Goal: Transaction & Acquisition: Purchase product/service

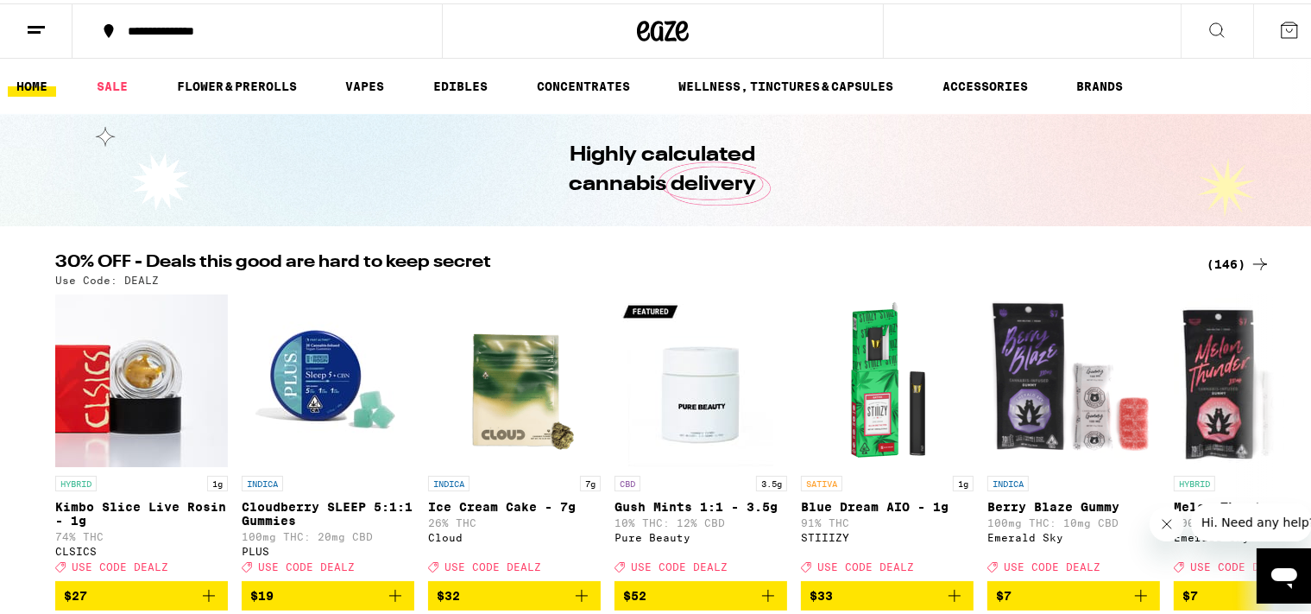
click at [1217, 257] on div "(146)" at bounding box center [1238, 260] width 64 height 21
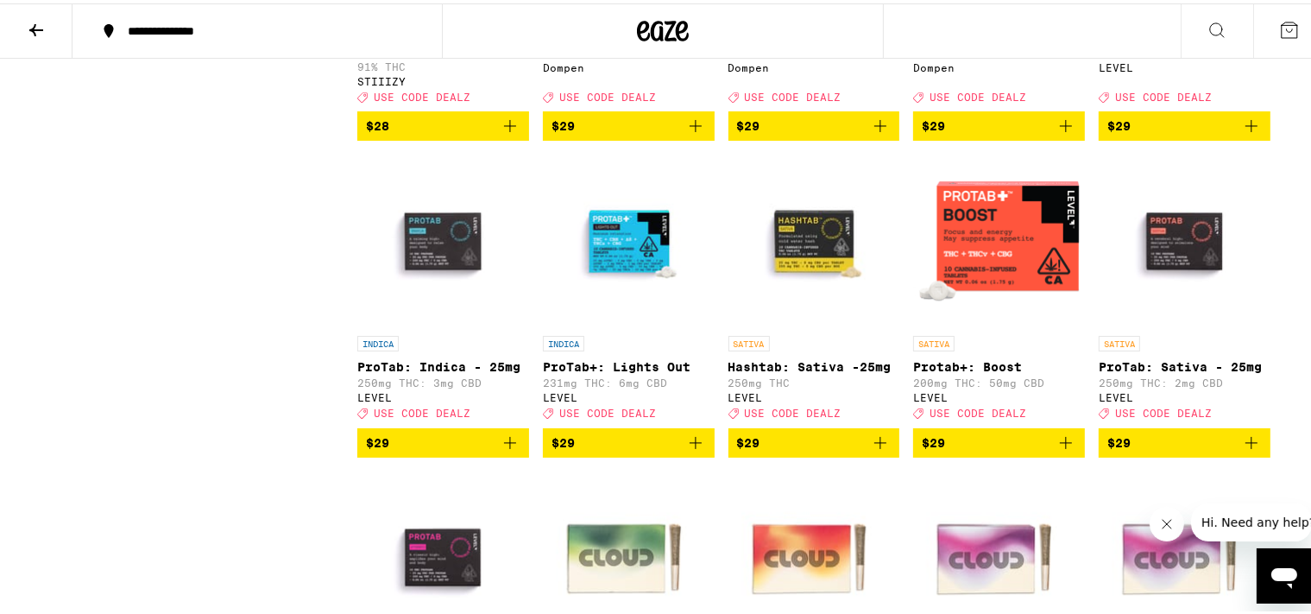
scroll to position [5468, 0]
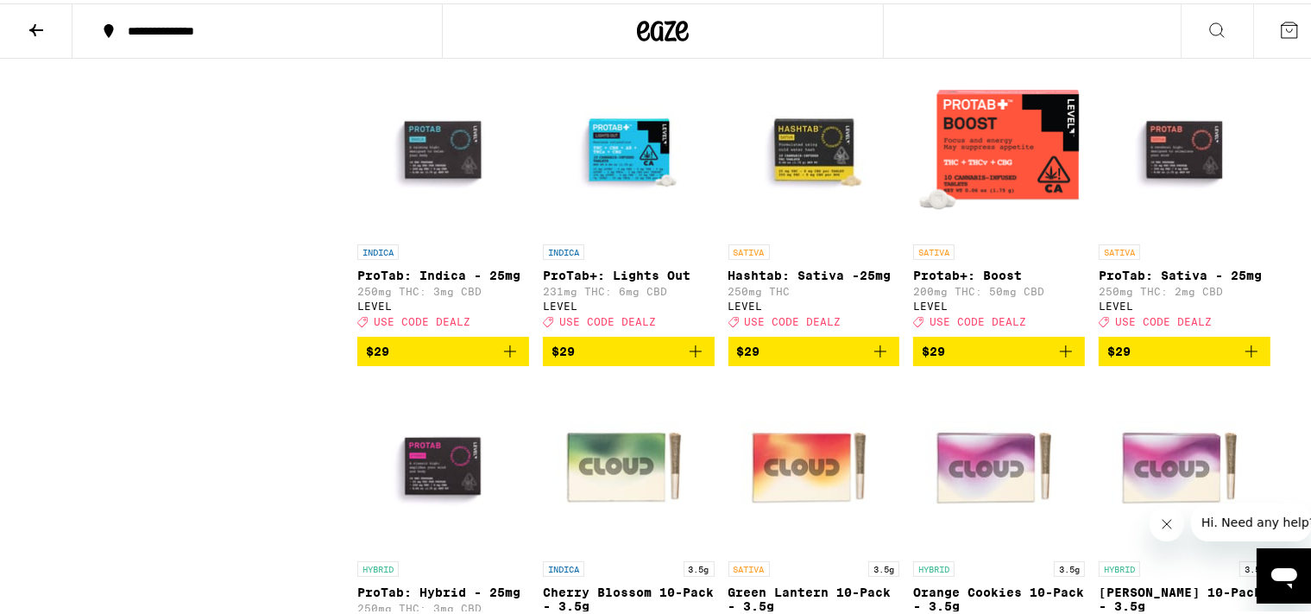
click at [1060, 354] on icon "Add to bag" at bounding box center [1066, 348] width 12 height 12
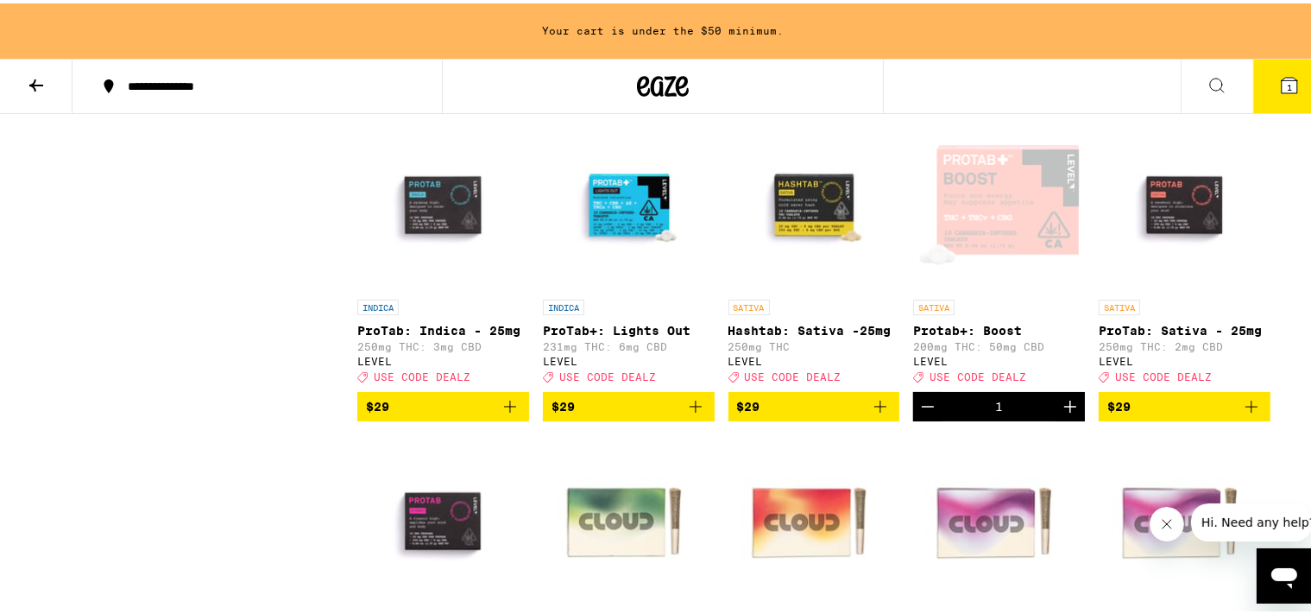
scroll to position [5523, 0]
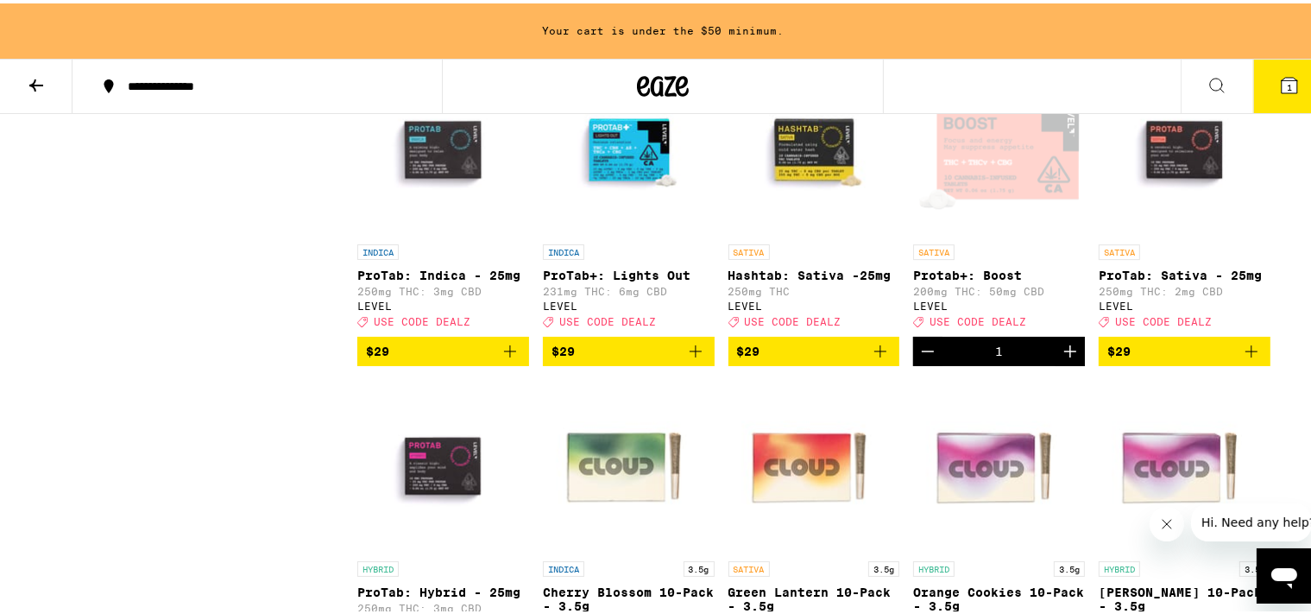
click at [1061, 358] on icon "Increment" at bounding box center [1070, 347] width 21 height 21
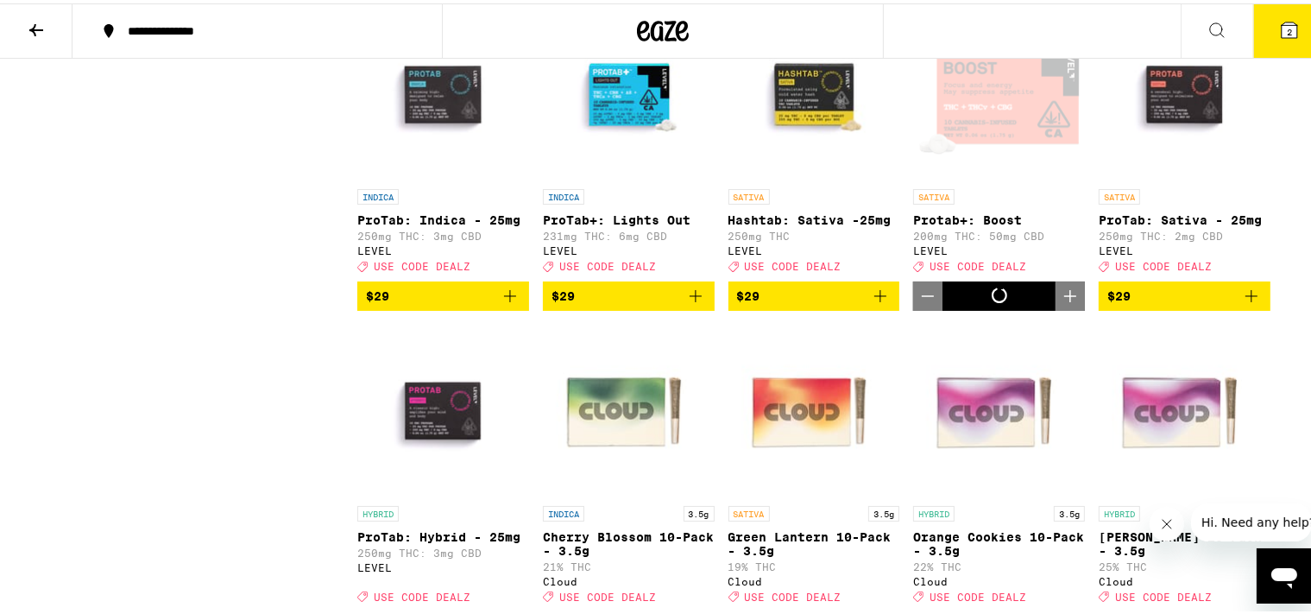
scroll to position [5468, 0]
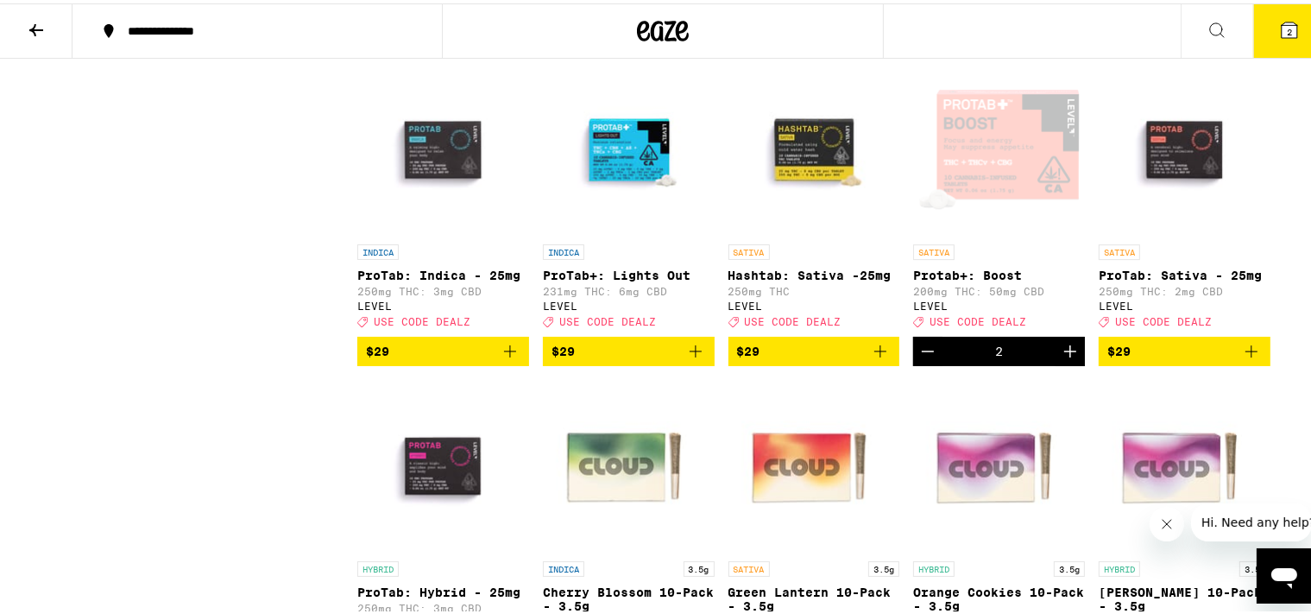
click at [1062, 358] on icon "Increment" at bounding box center [1070, 347] width 21 height 21
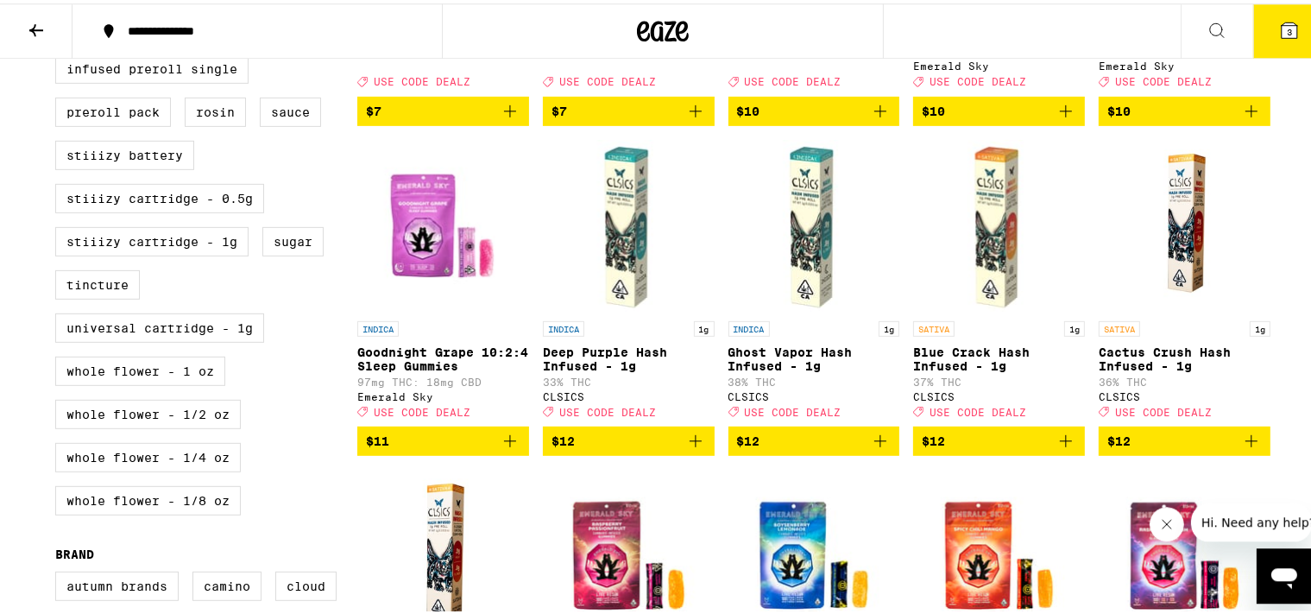
scroll to position [820, 0]
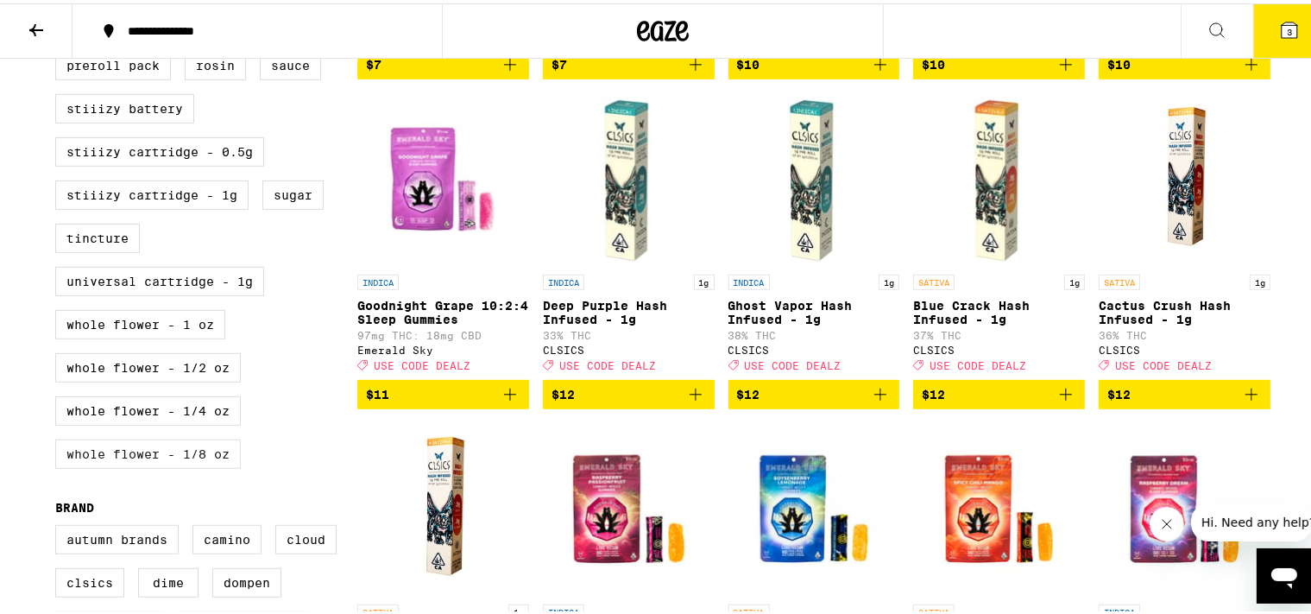
click at [128, 465] on label "Whole Flower - 1/8 oz" at bounding box center [148, 450] width 186 height 29
checkbox input "true"
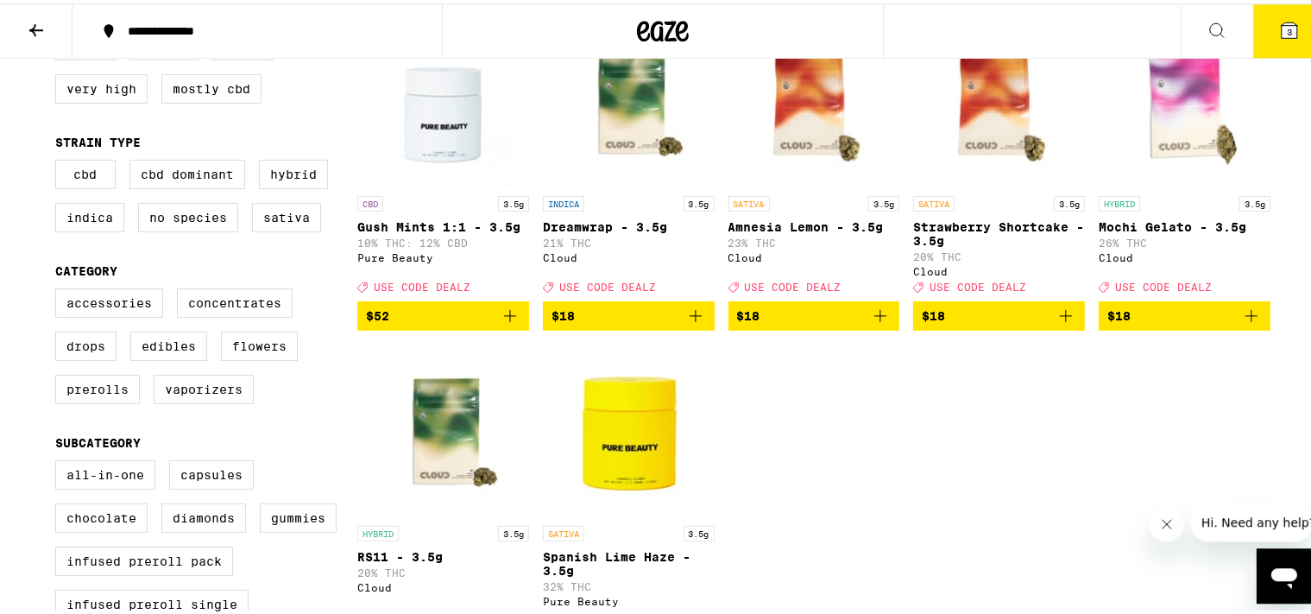
scroll to position [182, 0]
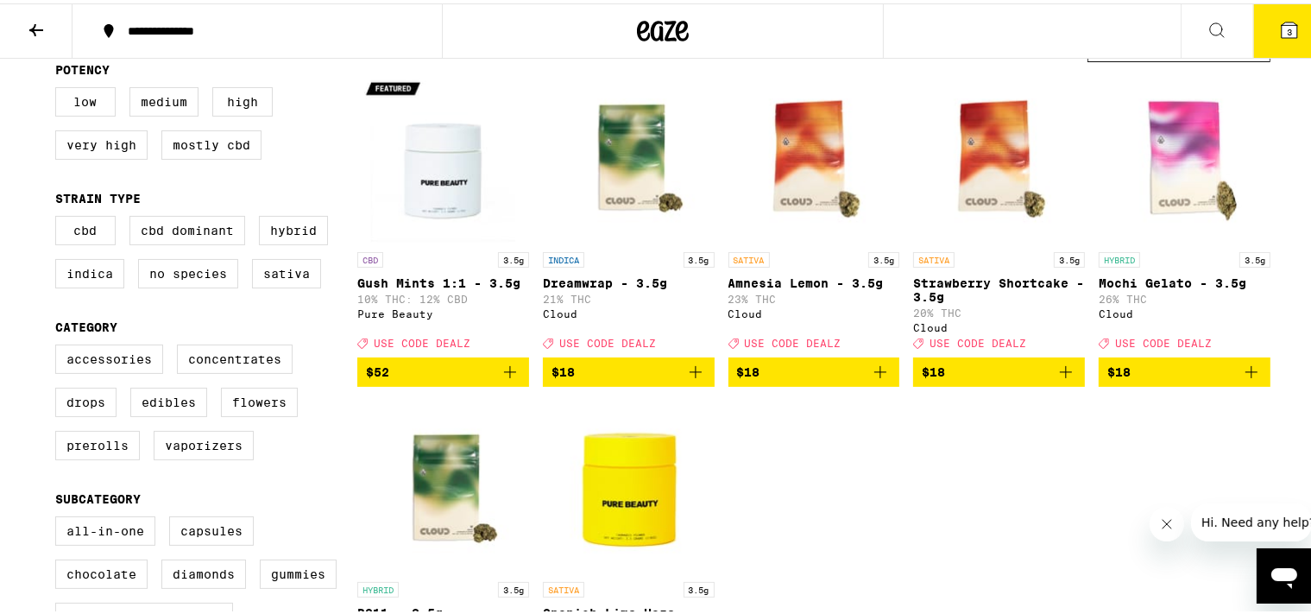
click at [1059, 370] on icon "Add to bag" at bounding box center [1065, 368] width 21 height 21
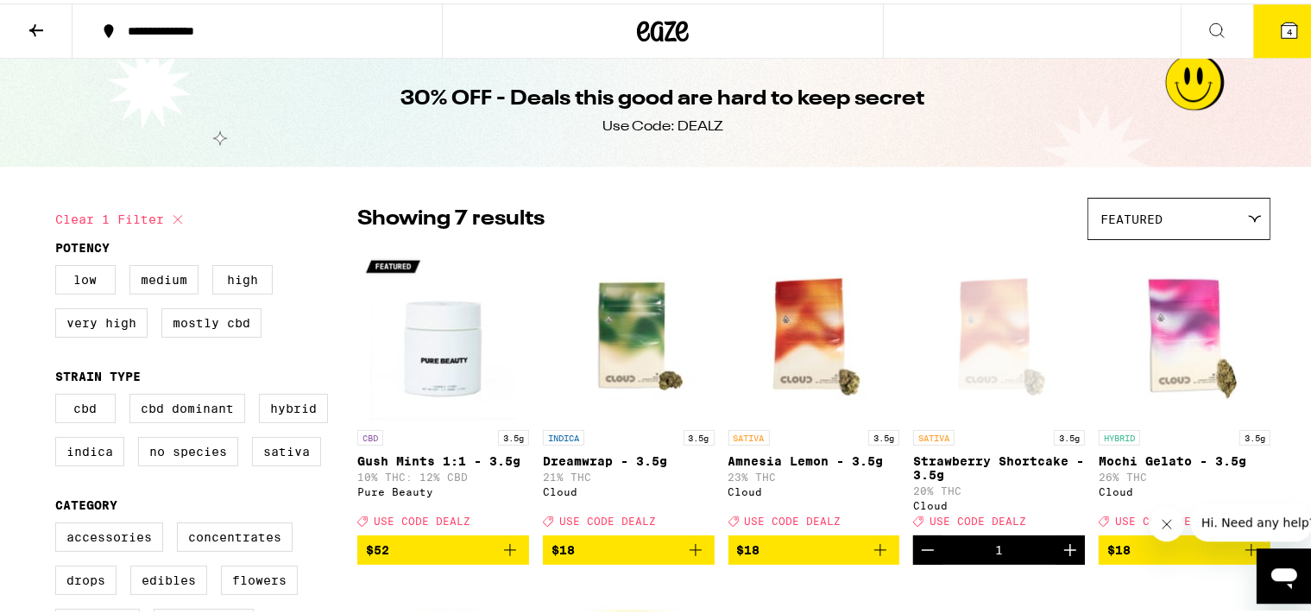
scroll to position [0, 0]
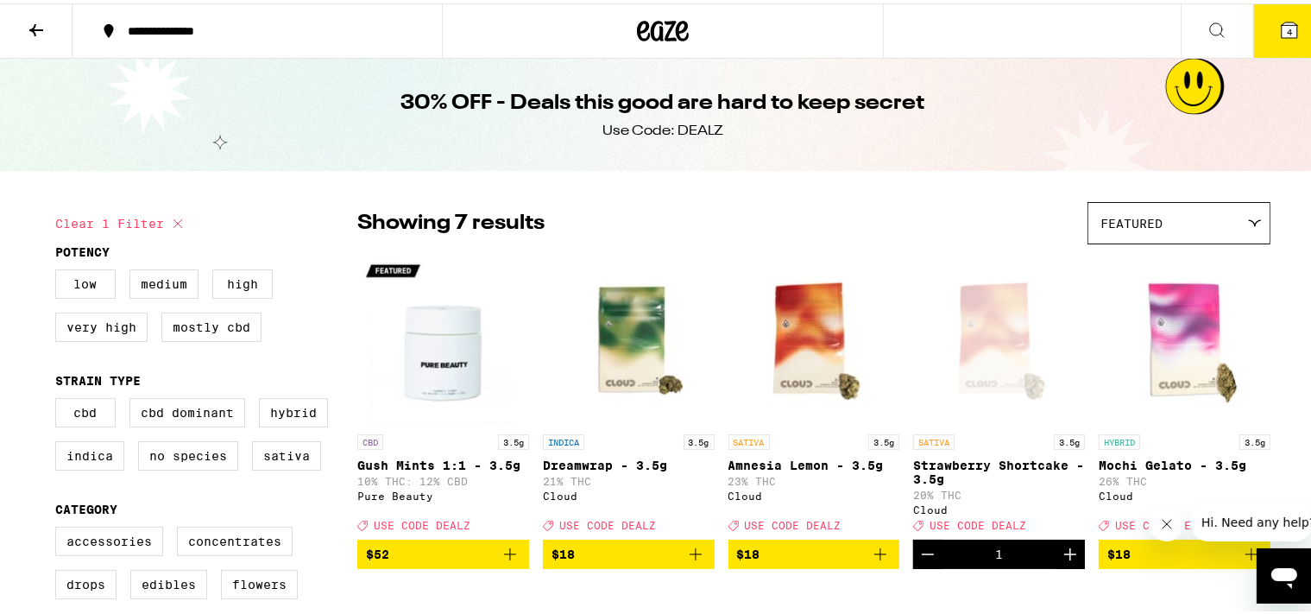
click at [38, 16] on button at bounding box center [36, 28] width 72 height 54
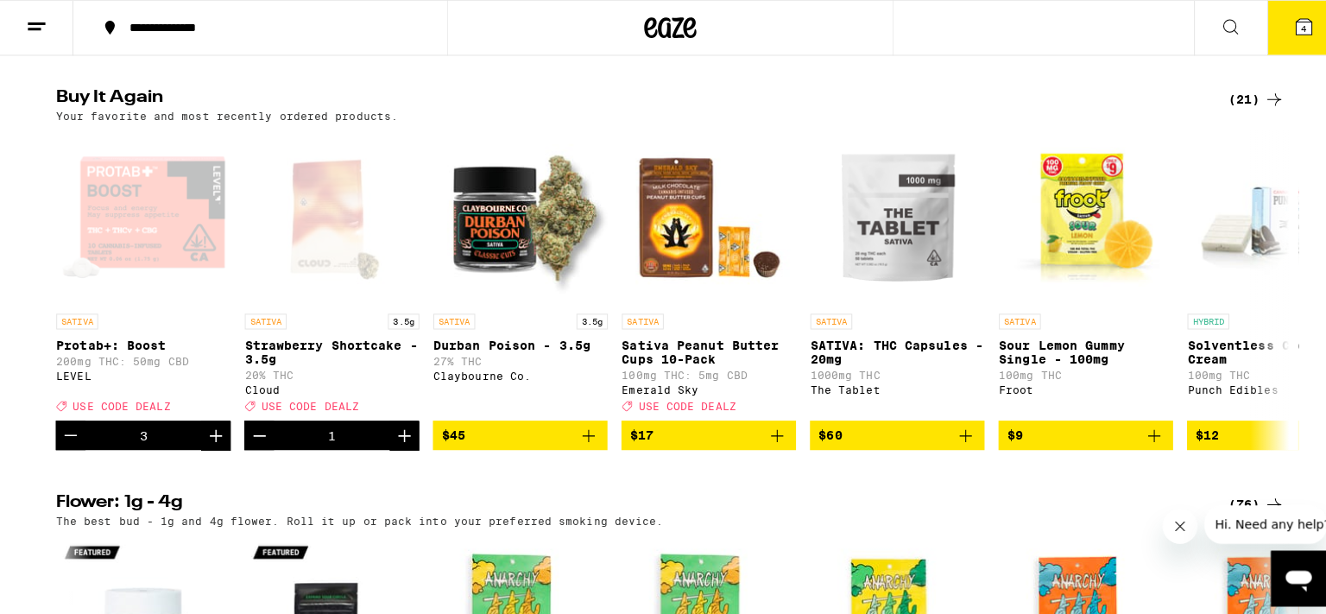
scroll to position [1367, 0]
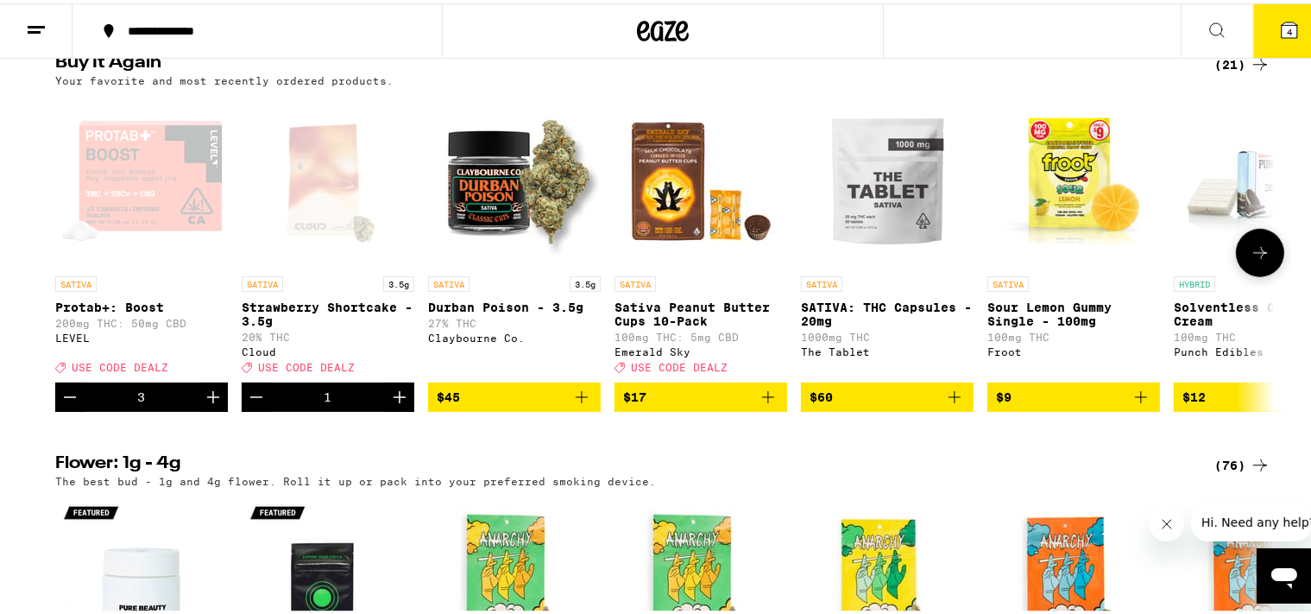
click at [571, 404] on icon "Add to bag" at bounding box center [581, 393] width 21 height 21
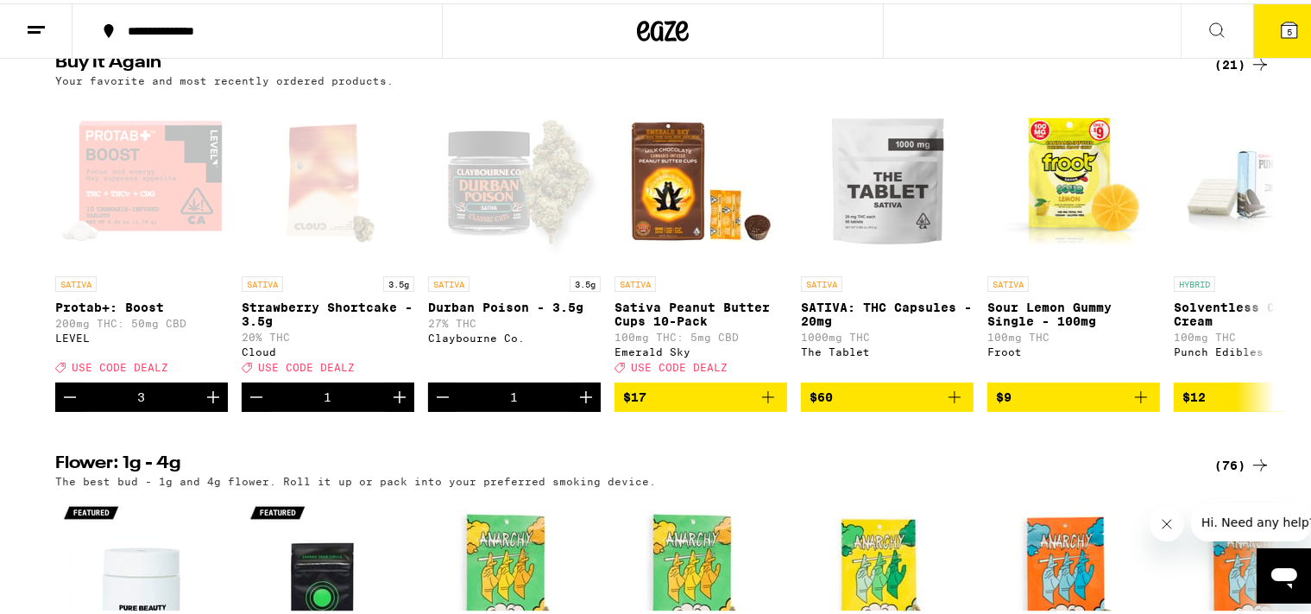
click at [1279, 18] on icon at bounding box center [1289, 26] width 21 height 21
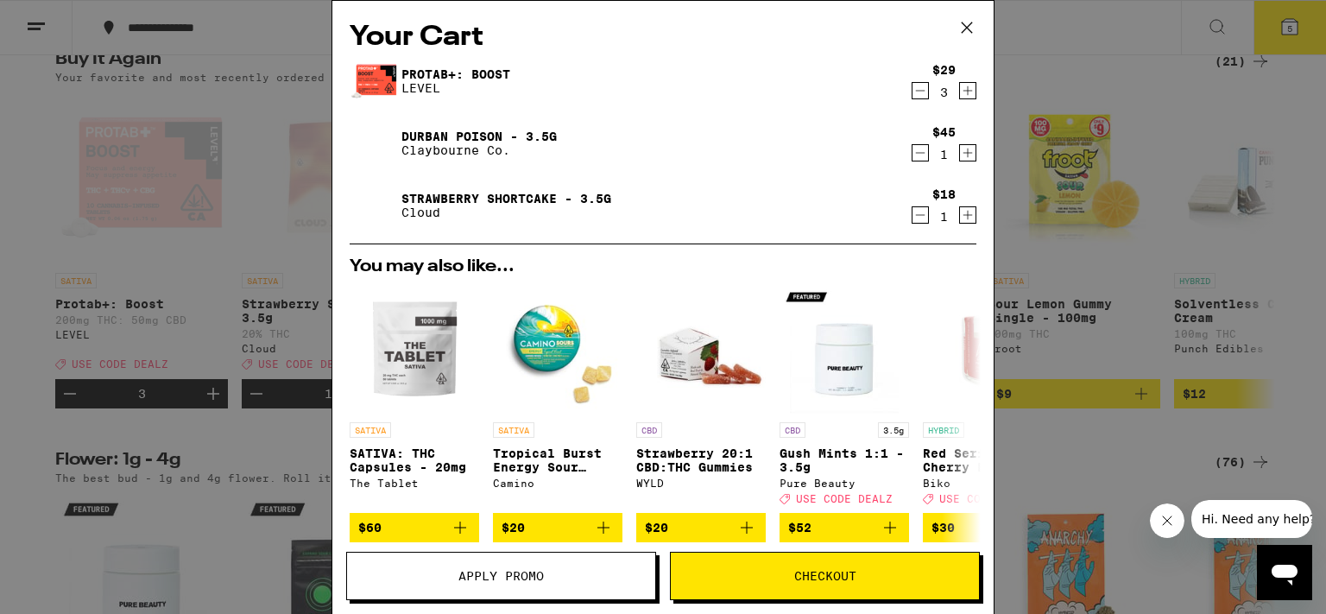
click at [552, 560] on button "Apply Promo" at bounding box center [501, 575] width 310 height 48
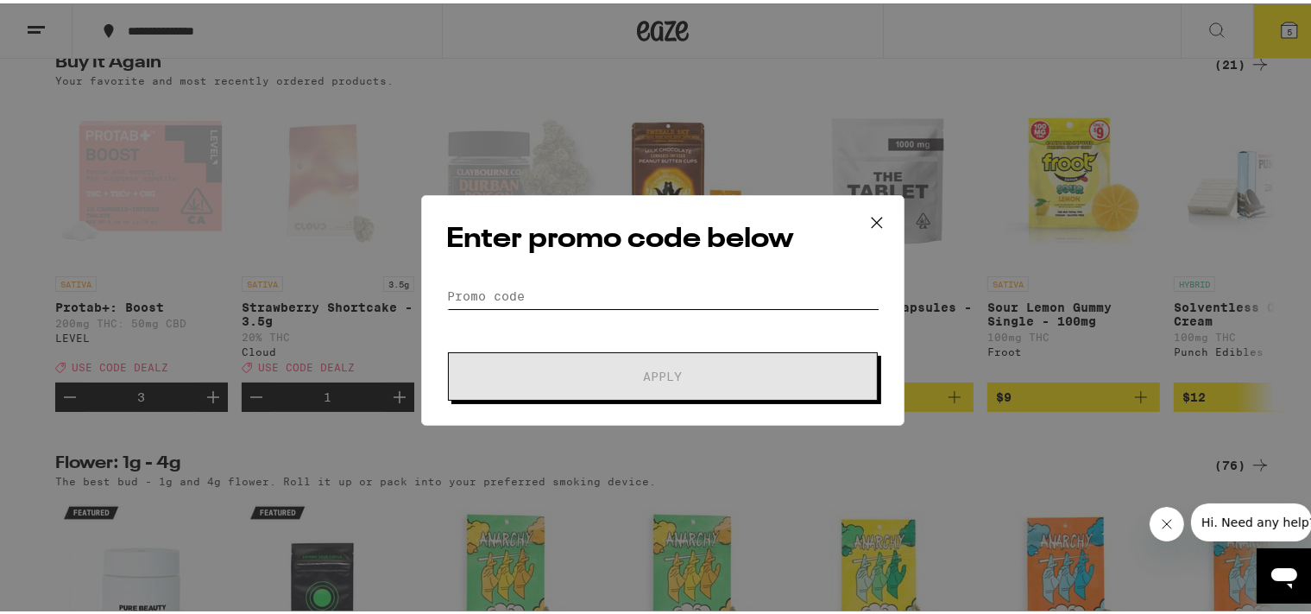
click at [532, 287] on input "Promo Code" at bounding box center [662, 293] width 433 height 26
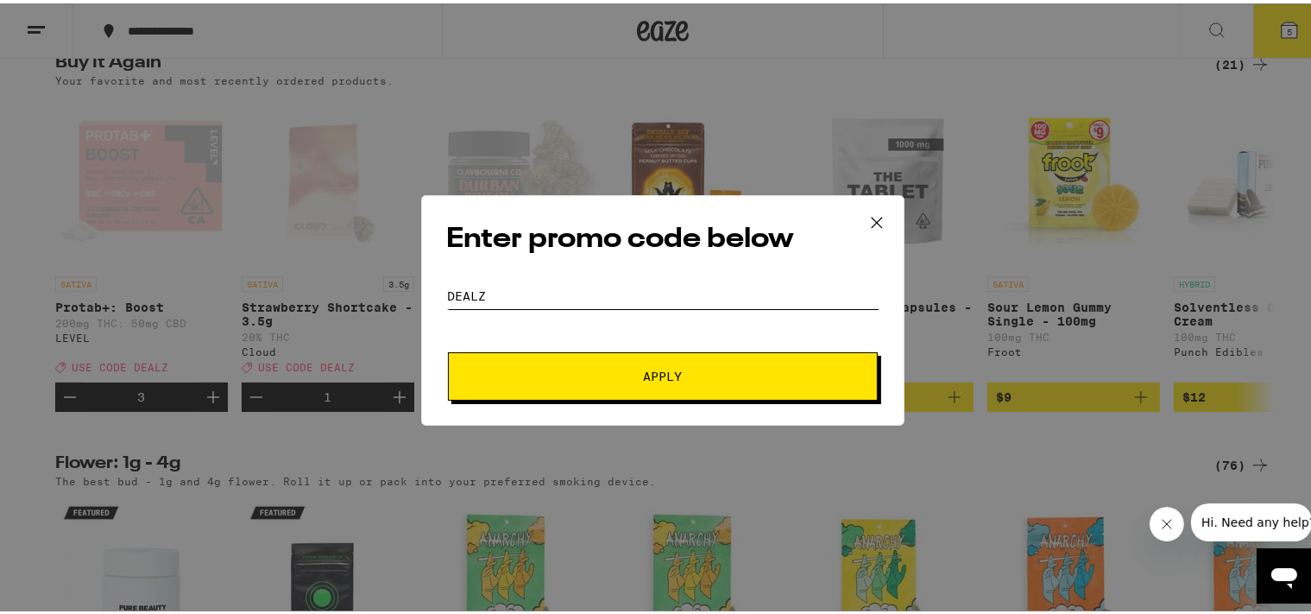
type input "DEALZ"
click at [630, 368] on span "Apply" at bounding box center [662, 373] width 311 height 12
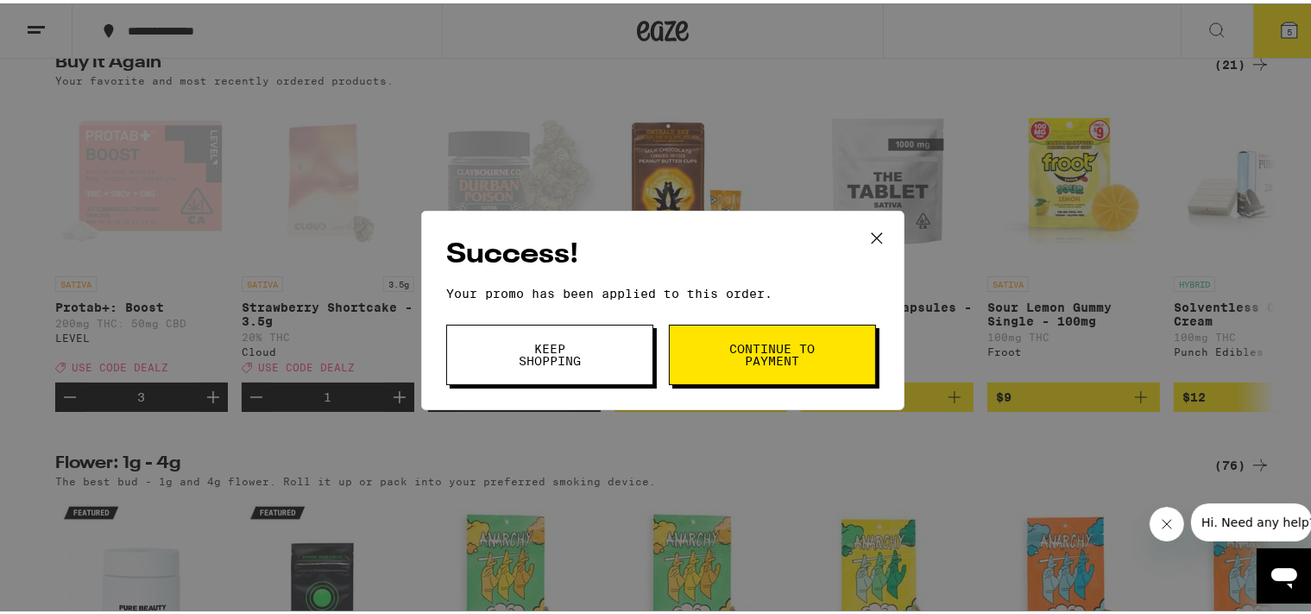
click at [786, 354] on span "Continue to payment" at bounding box center [772, 351] width 88 height 24
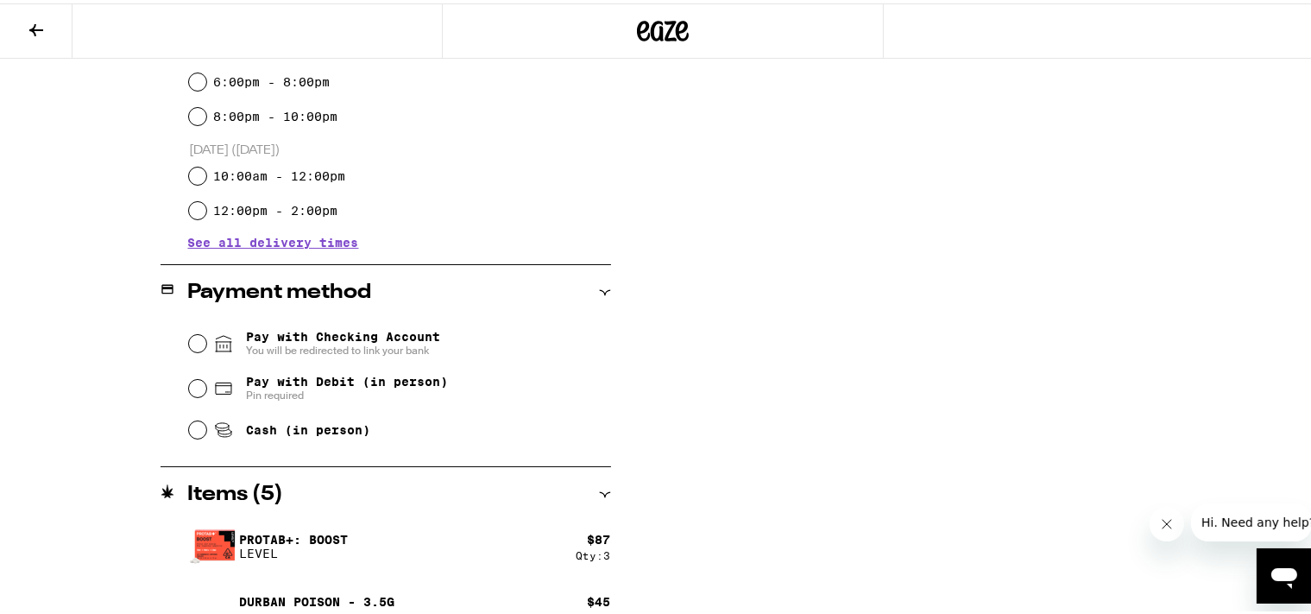
scroll to position [627, 0]
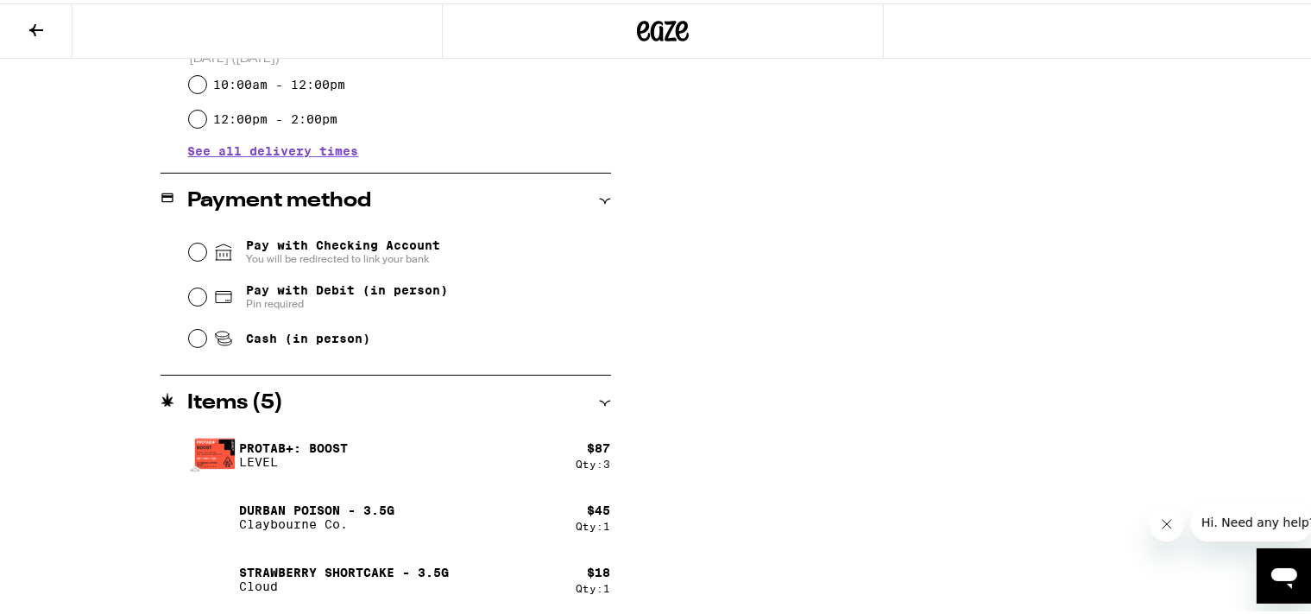
click at [599, 396] on icon at bounding box center [605, 400] width 12 height 12
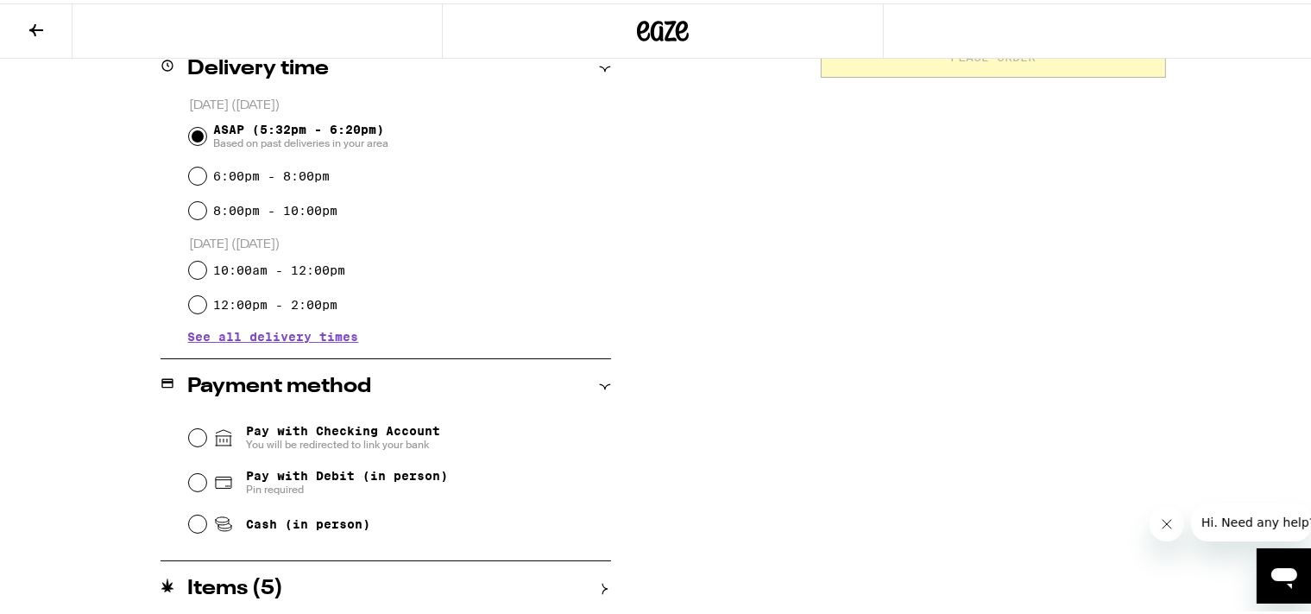
scroll to position [441, 0]
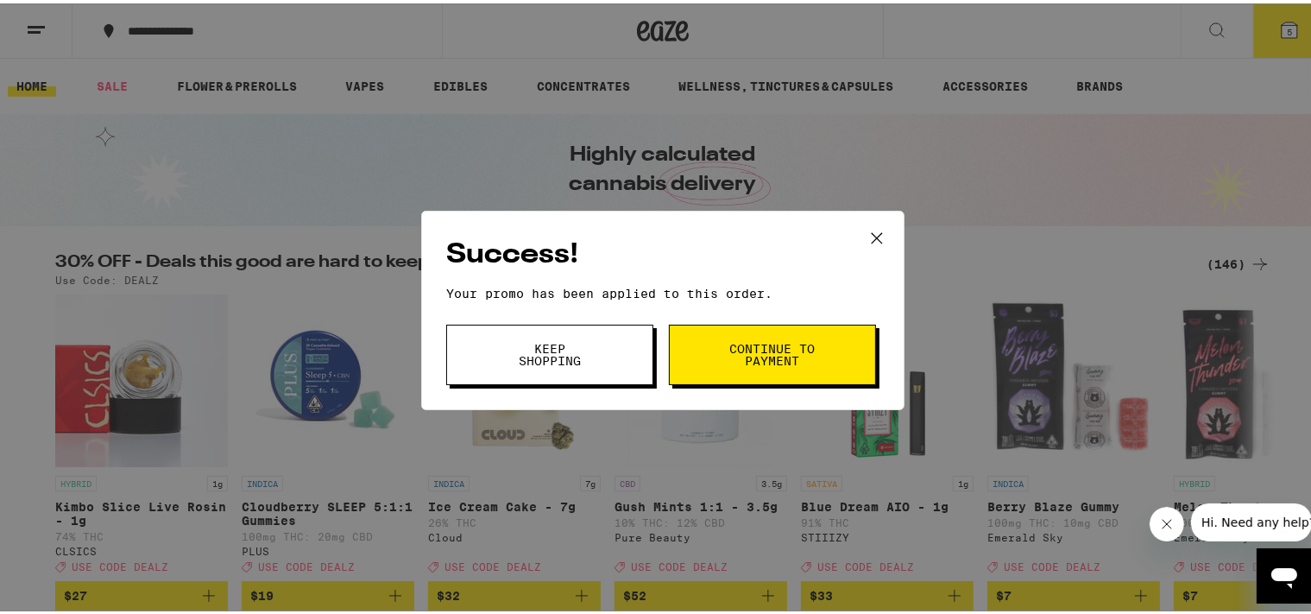
click at [875, 233] on icon at bounding box center [877, 235] width 26 height 26
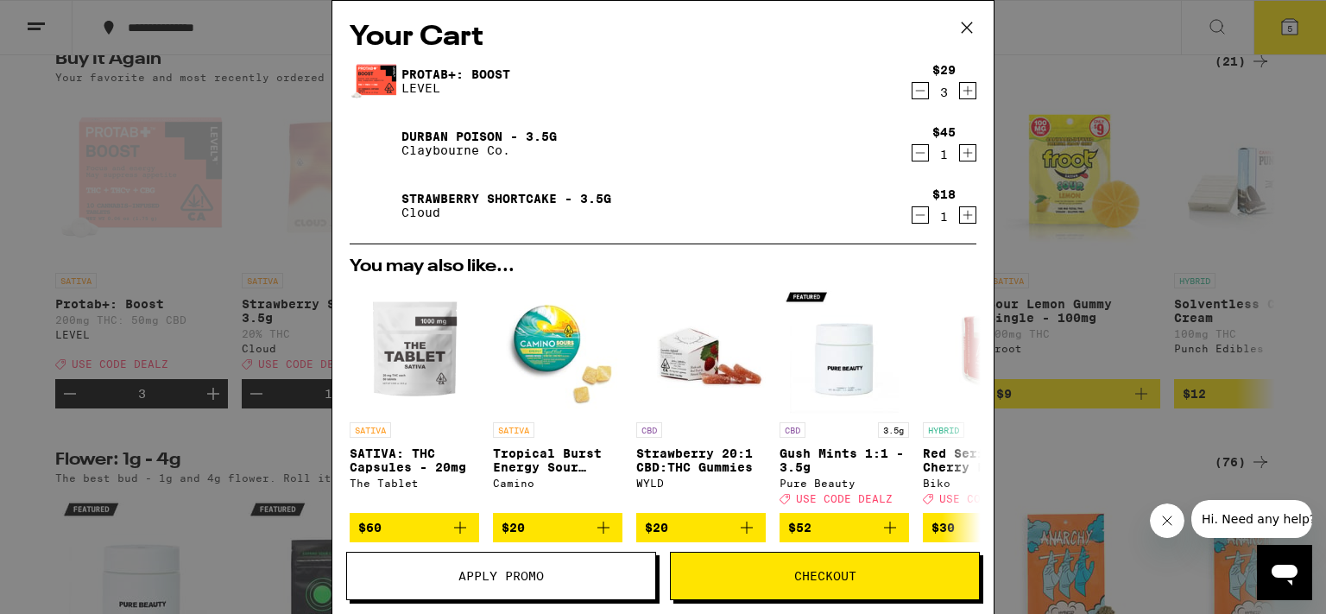
click at [916, 153] on icon "Decrement" at bounding box center [920, 153] width 9 height 0
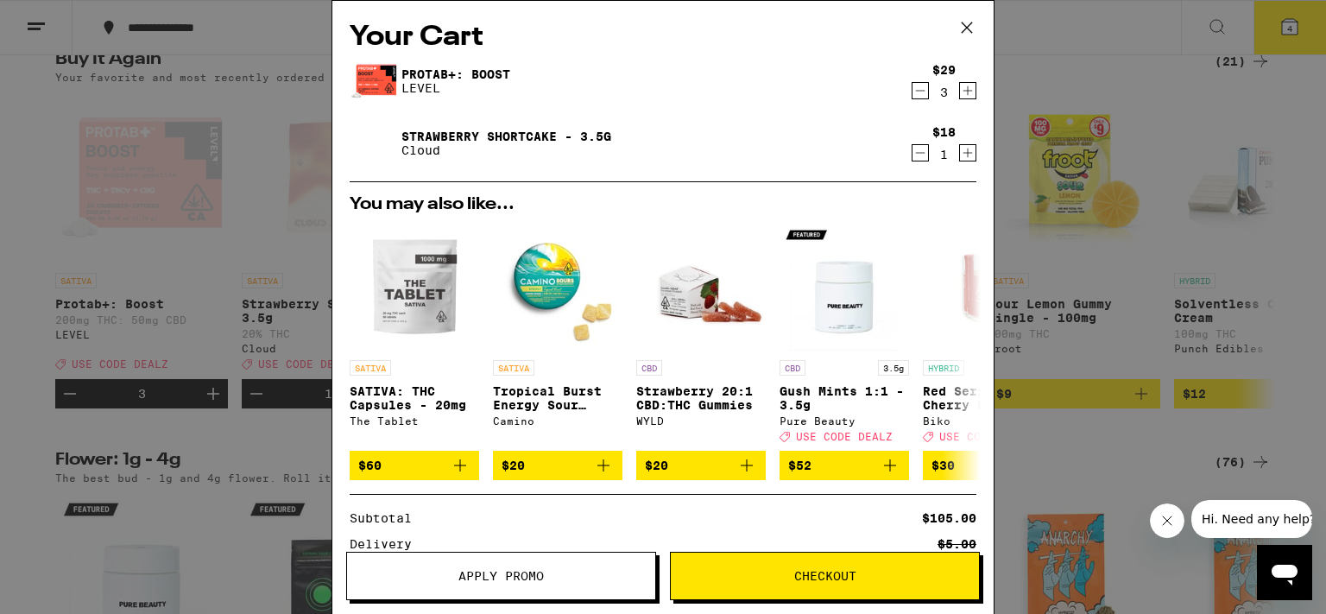
click at [568, 581] on span "Apply Promo" at bounding box center [501, 576] width 308 height 12
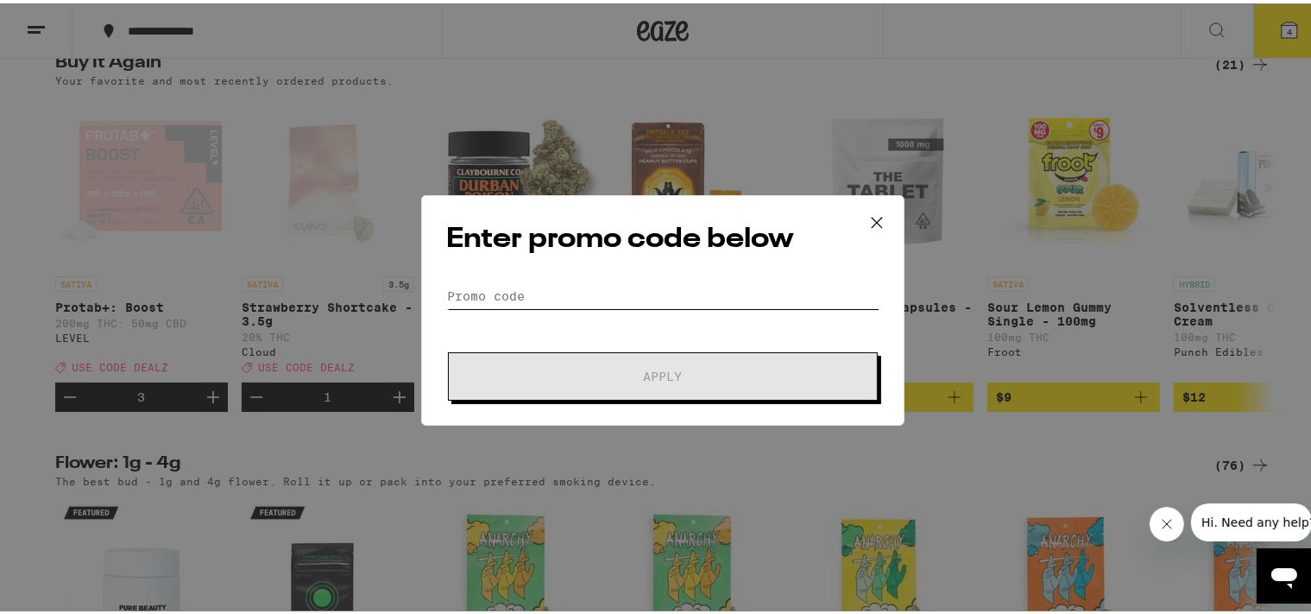
click at [545, 287] on input "Promo Code" at bounding box center [662, 293] width 433 height 26
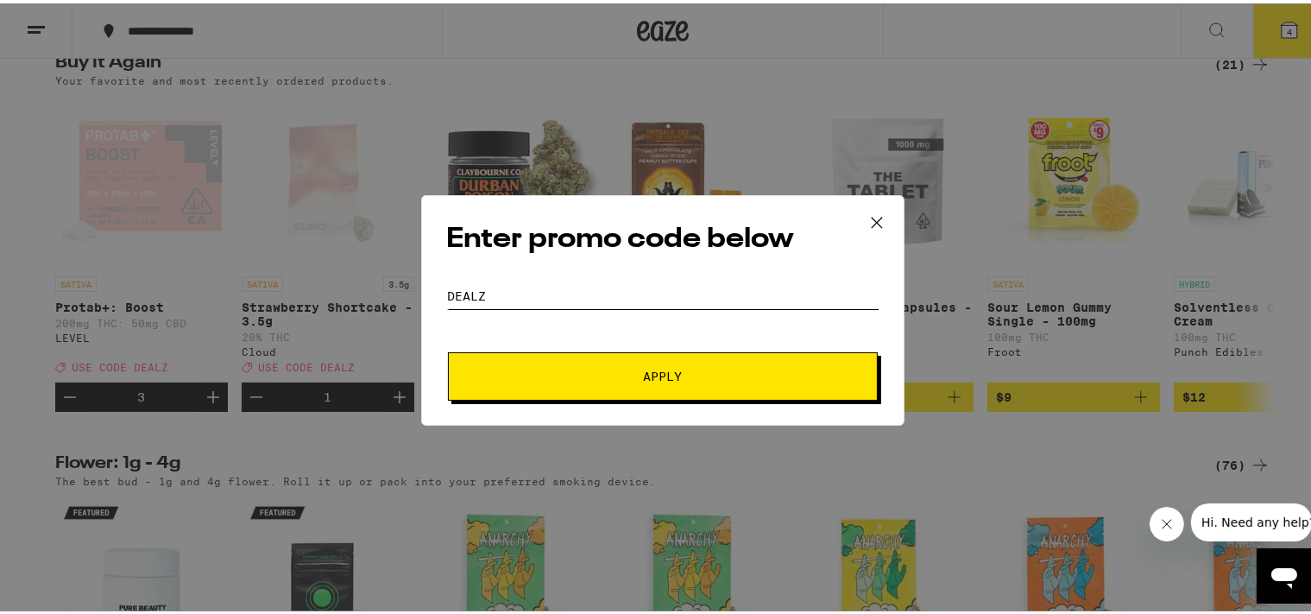
type input "DEALZ"
click at [653, 371] on span "Apply" at bounding box center [663, 373] width 39 height 12
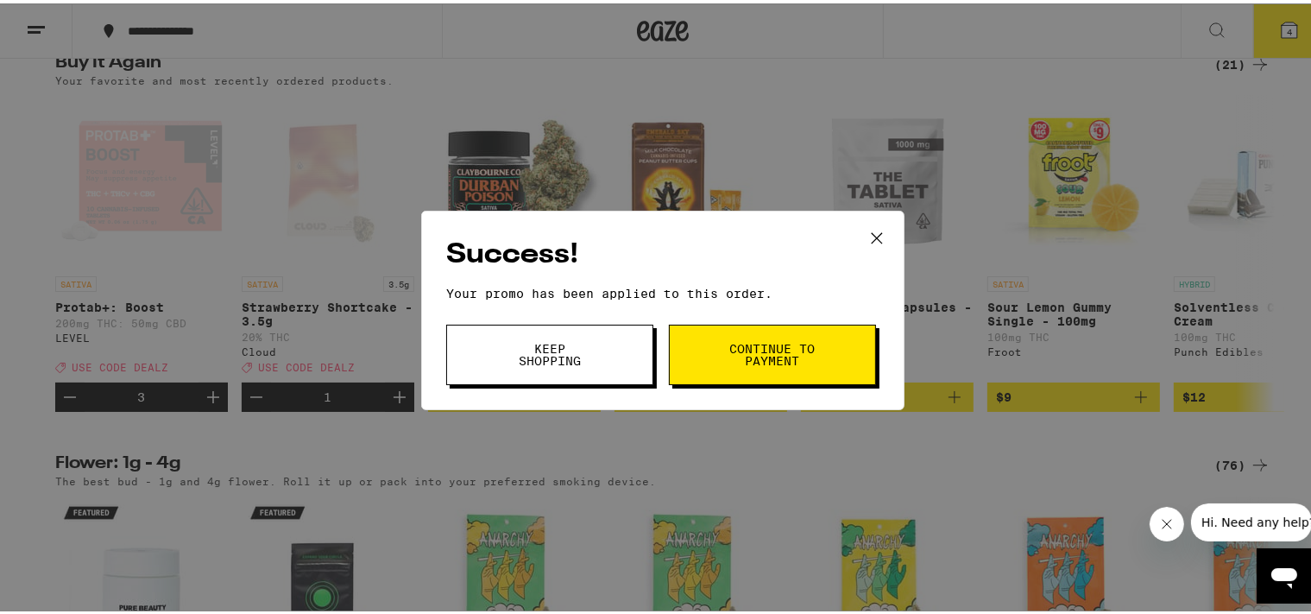
click at [803, 350] on span "Continue to payment" at bounding box center [772, 351] width 88 height 24
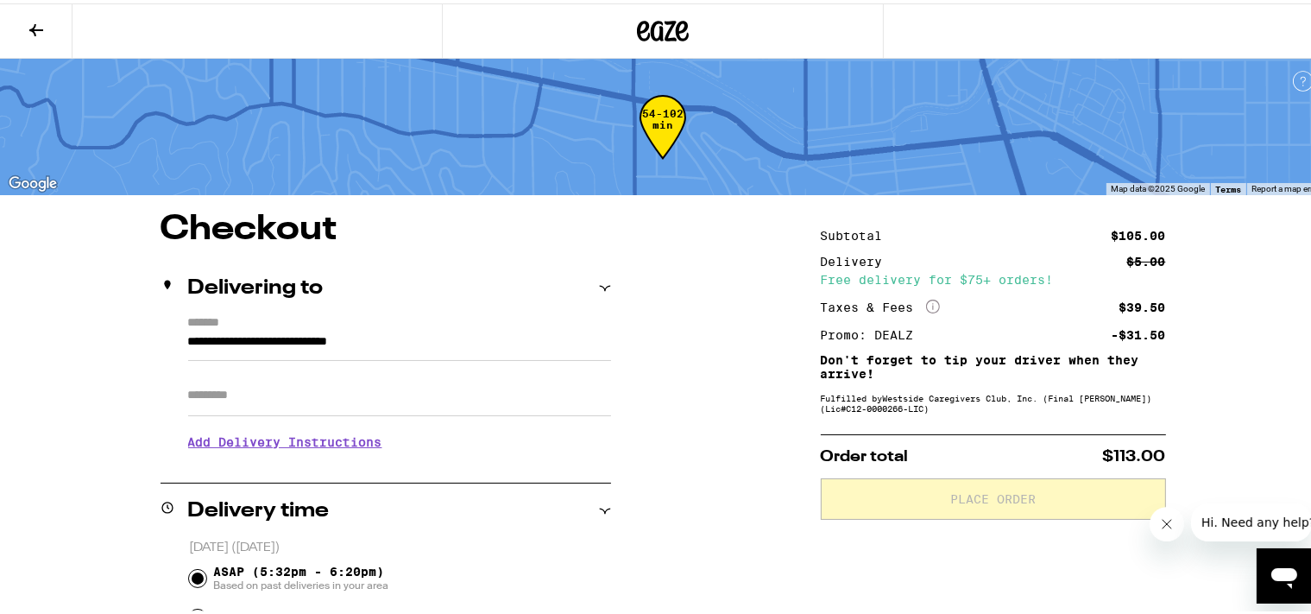
click at [41, 19] on icon at bounding box center [36, 26] width 21 height 21
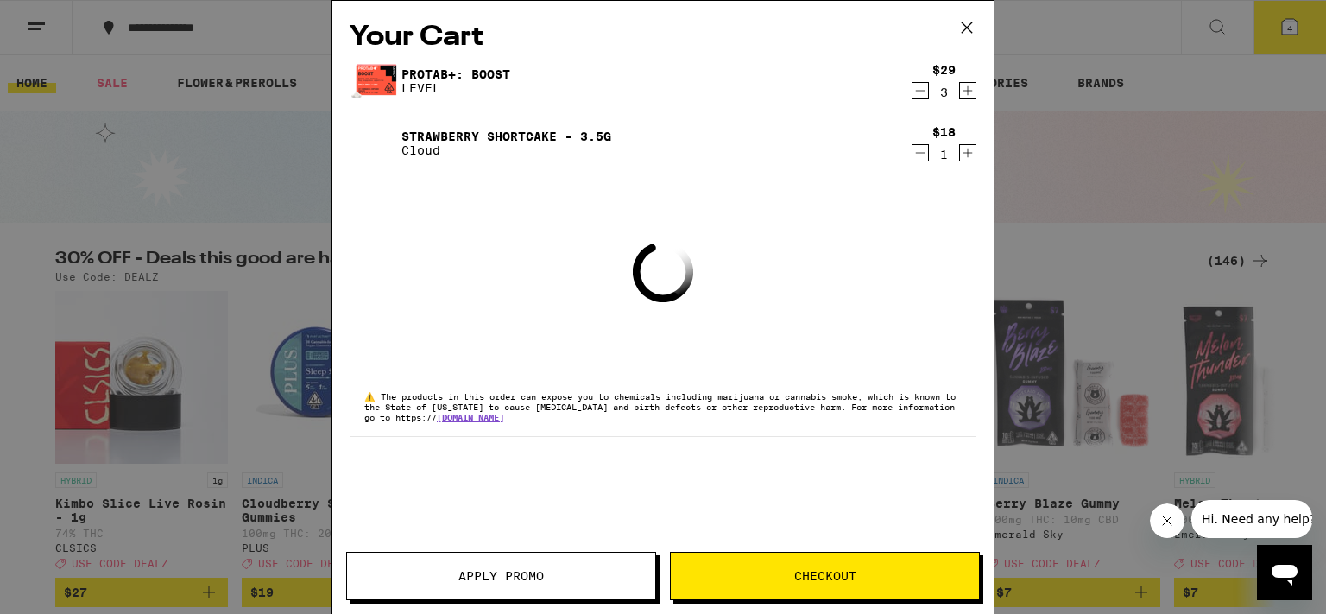
click at [967, 22] on icon at bounding box center [967, 28] width 26 height 26
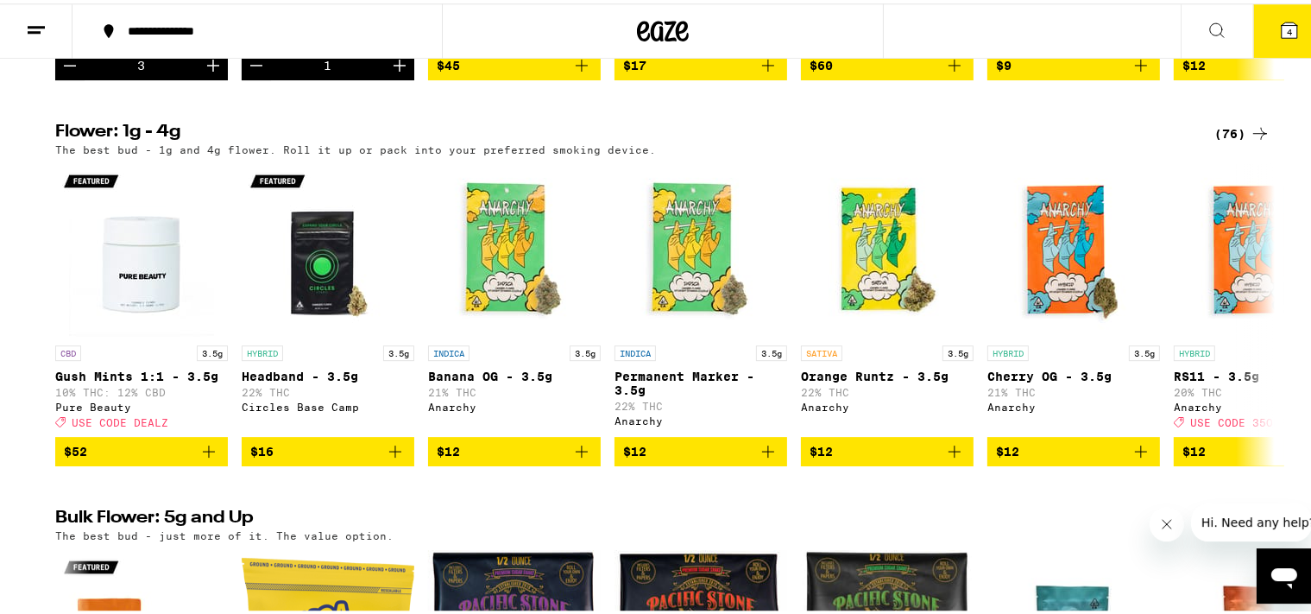
scroll to position [1731, 0]
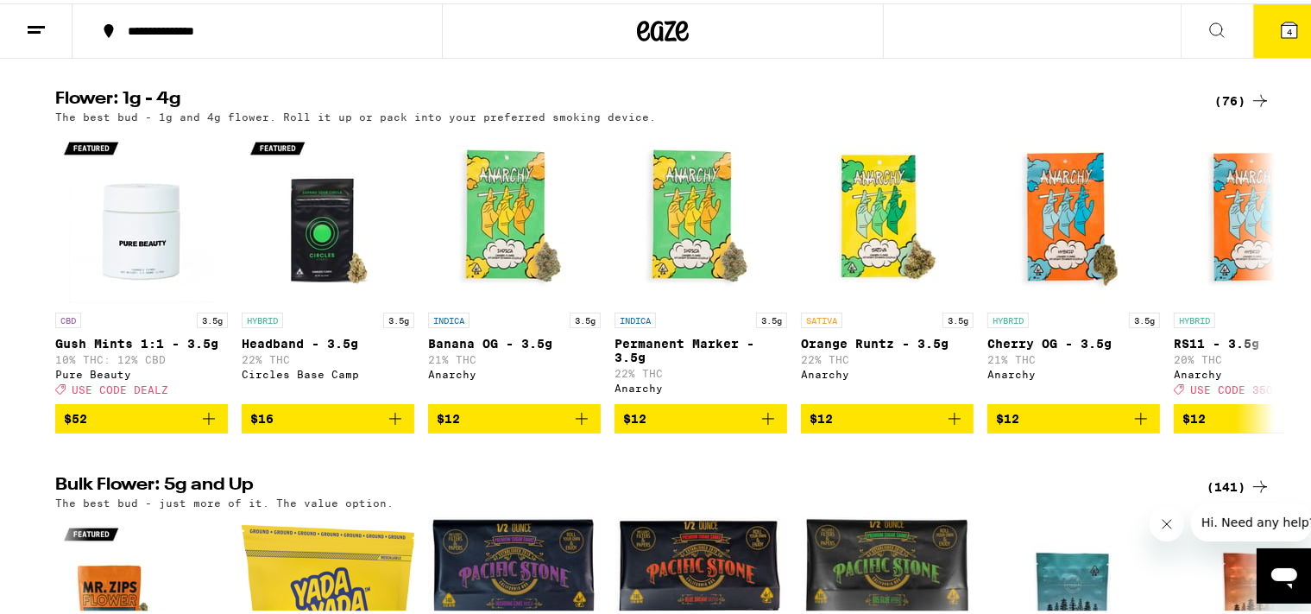
click at [1224, 108] on div "(76)" at bounding box center [1242, 97] width 56 height 21
click at [1226, 108] on div "(76)" at bounding box center [1242, 97] width 56 height 21
click at [1253, 289] on icon at bounding box center [1260, 278] width 21 height 21
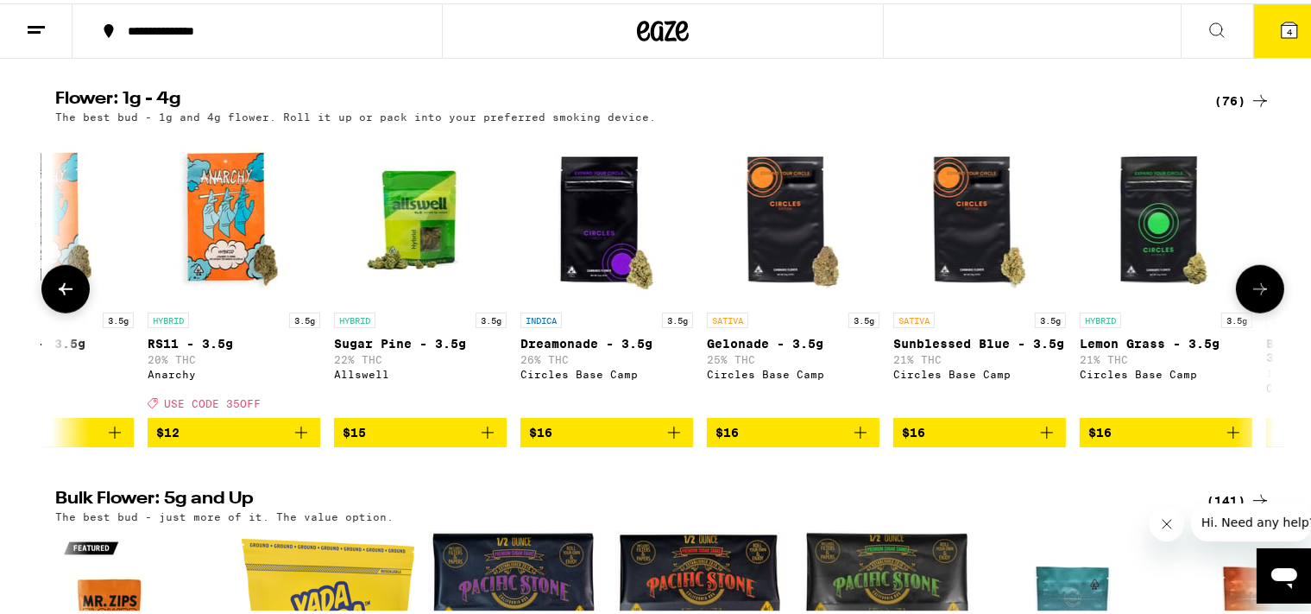
scroll to position [0, 1027]
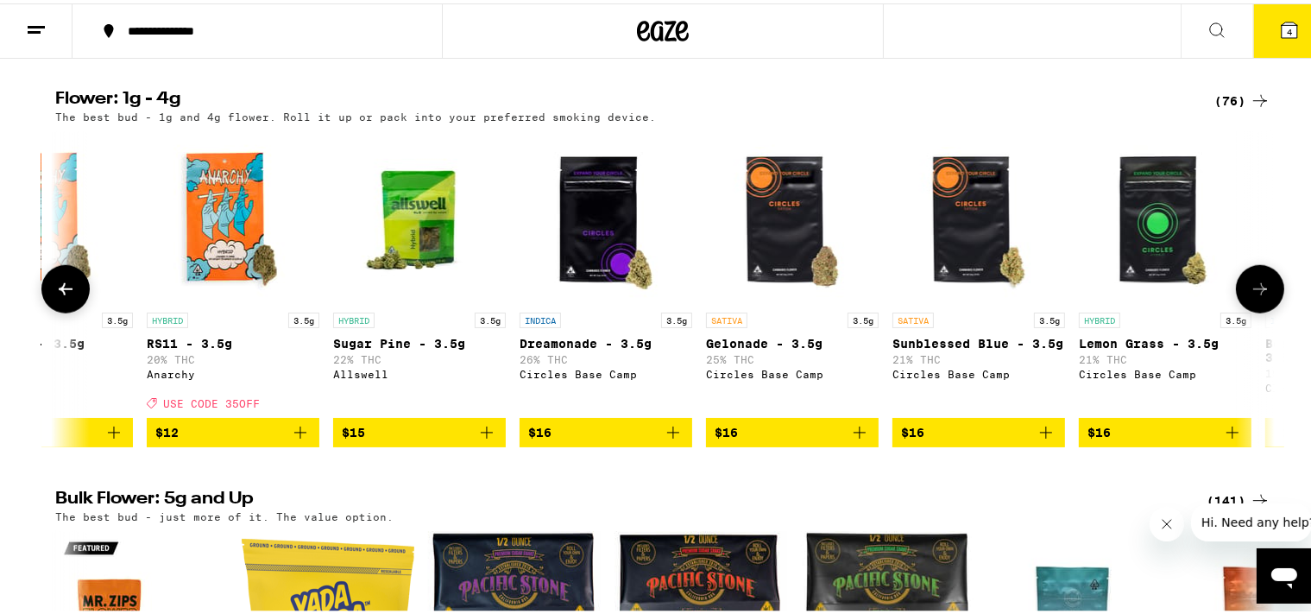
click at [1253, 310] on button at bounding box center [1260, 285] width 48 height 48
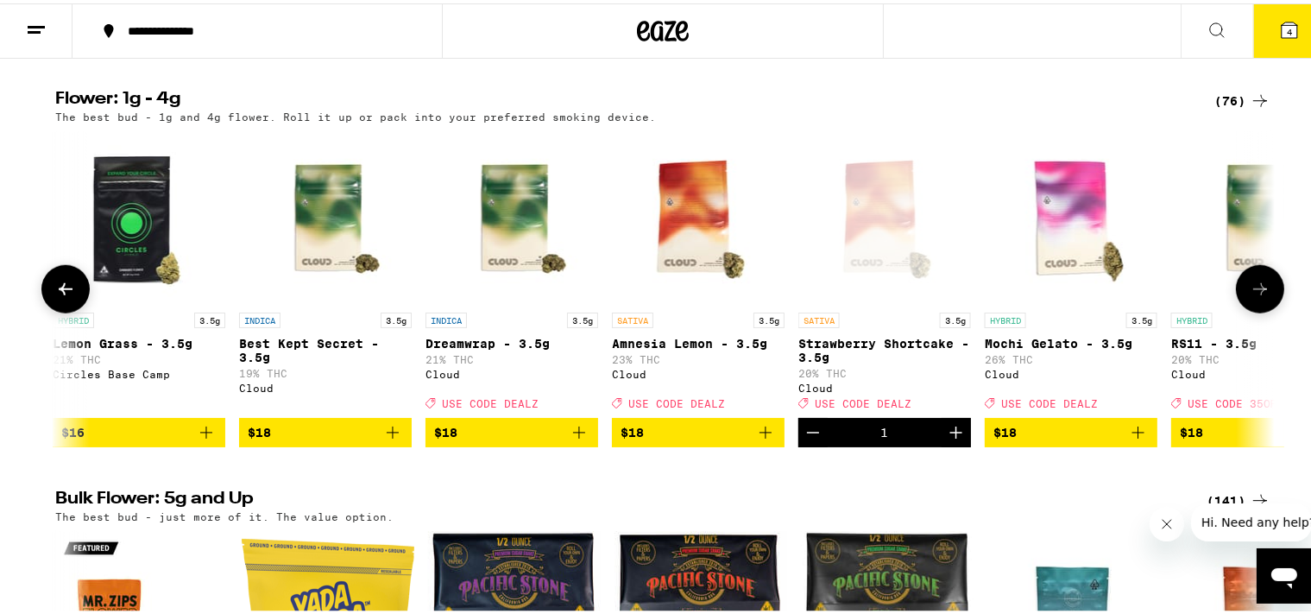
scroll to position [0, 2054]
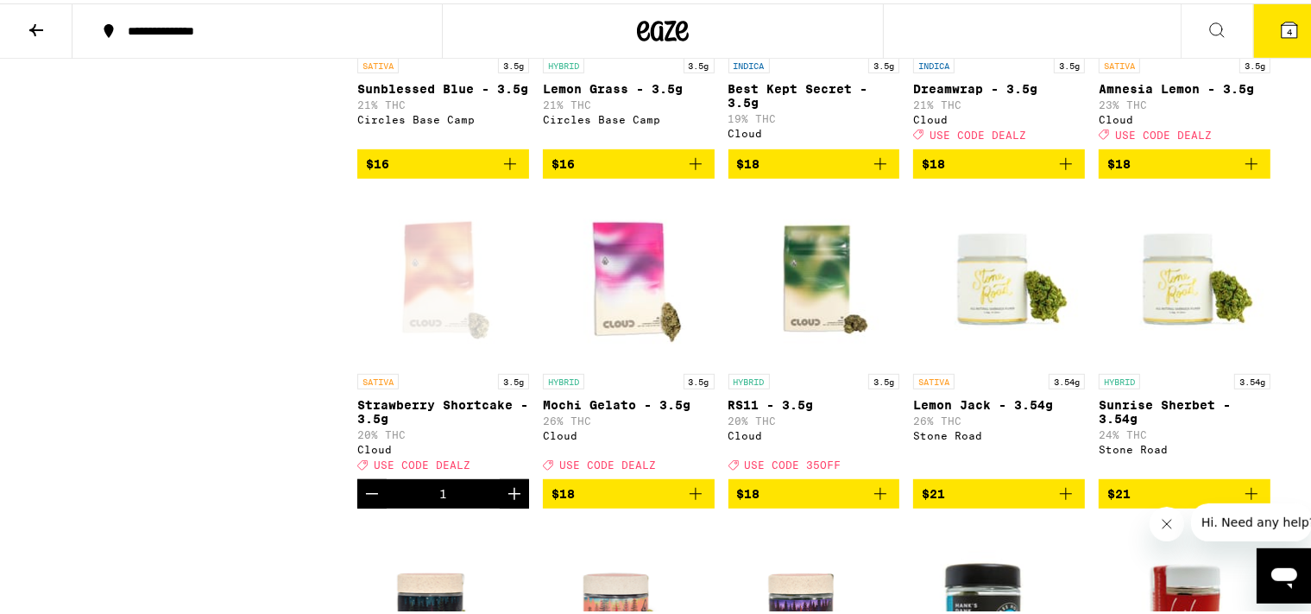
scroll to position [1002, 0]
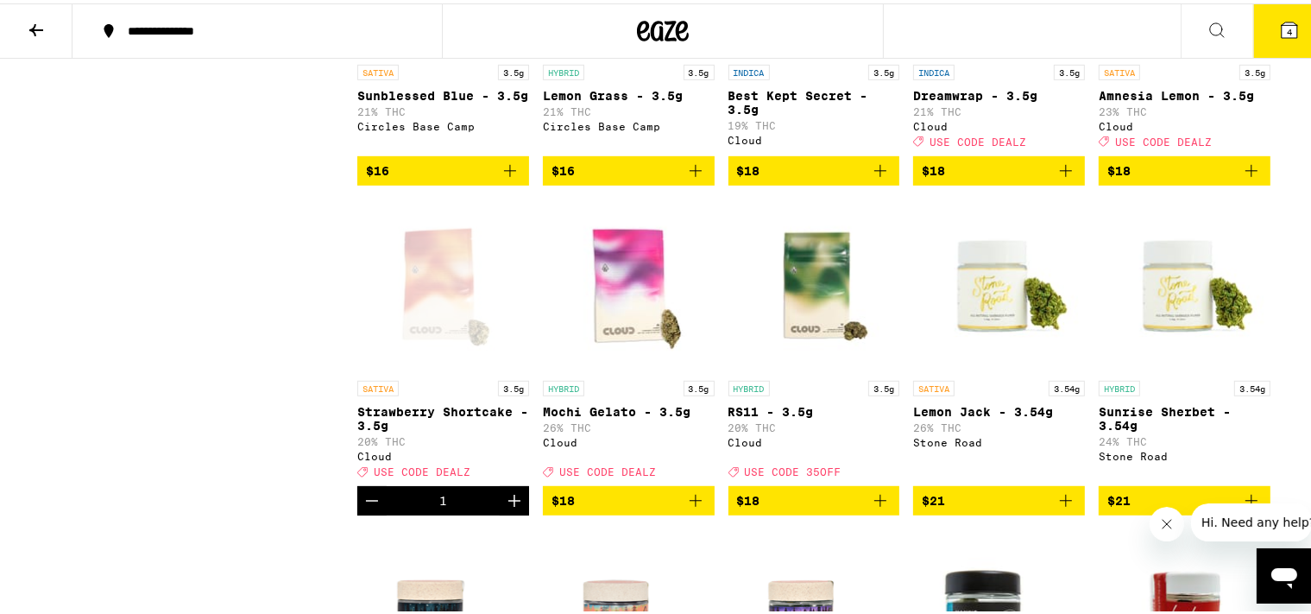
click at [1282, 28] on icon at bounding box center [1290, 27] width 16 height 16
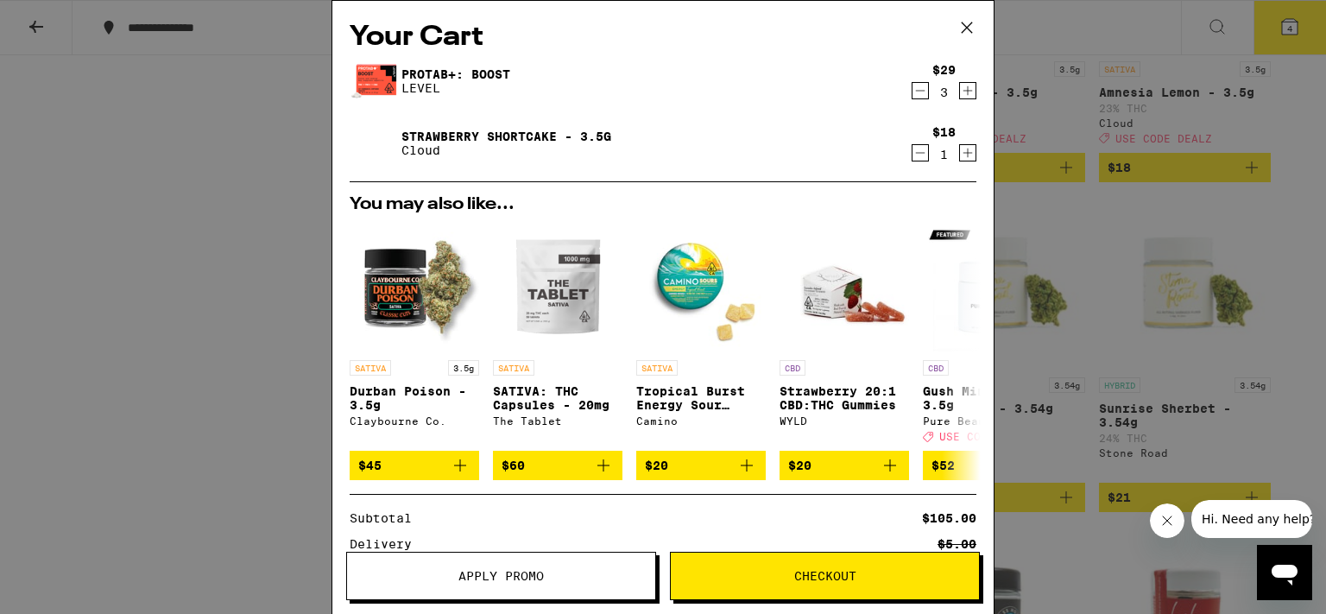
click at [521, 579] on span "Apply Promo" at bounding box center [500, 576] width 85 height 12
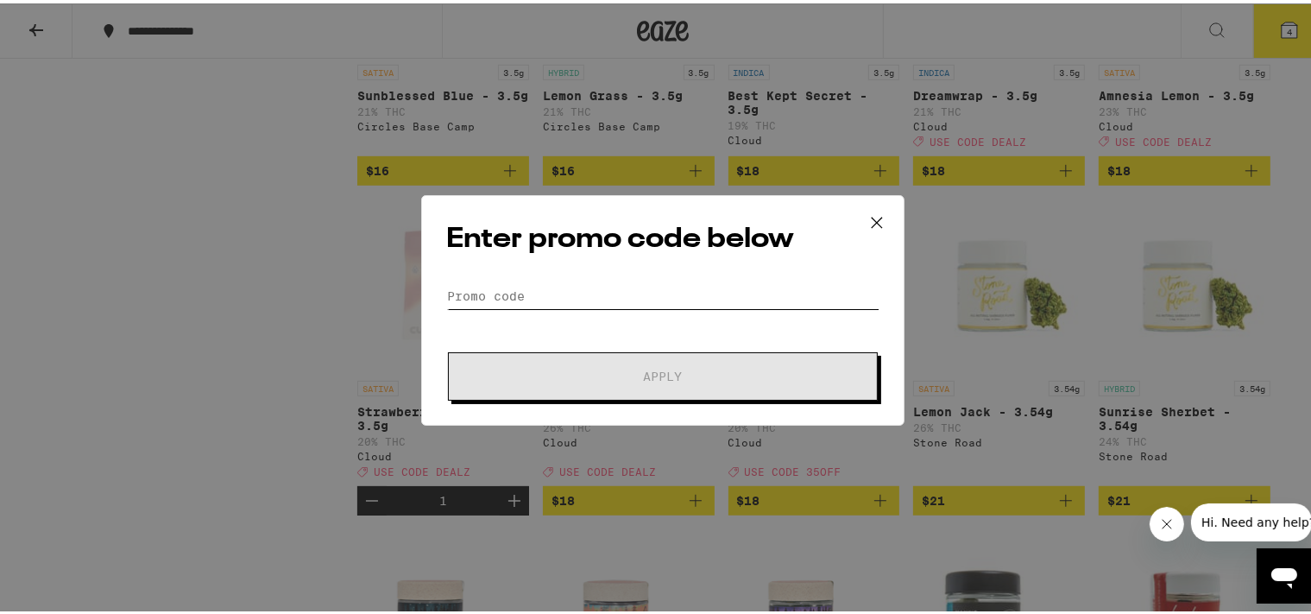
click at [482, 293] on input "Promo Code" at bounding box center [662, 293] width 433 height 26
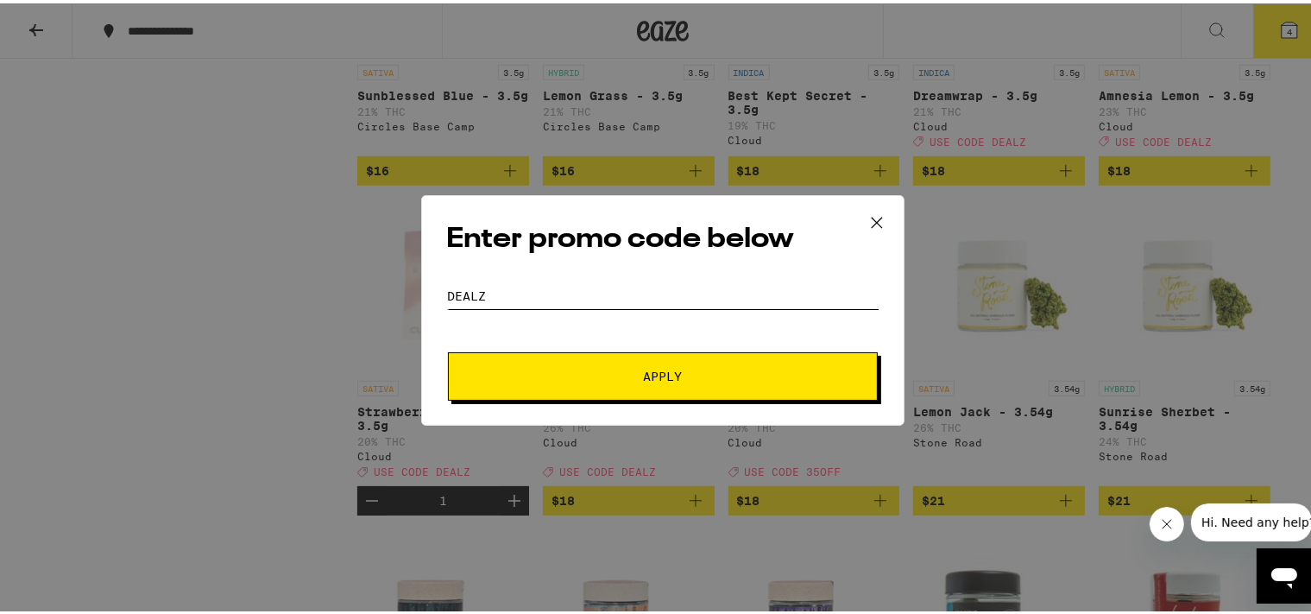
type input "DEALZ"
click at [649, 363] on button "Apply" at bounding box center [663, 373] width 430 height 48
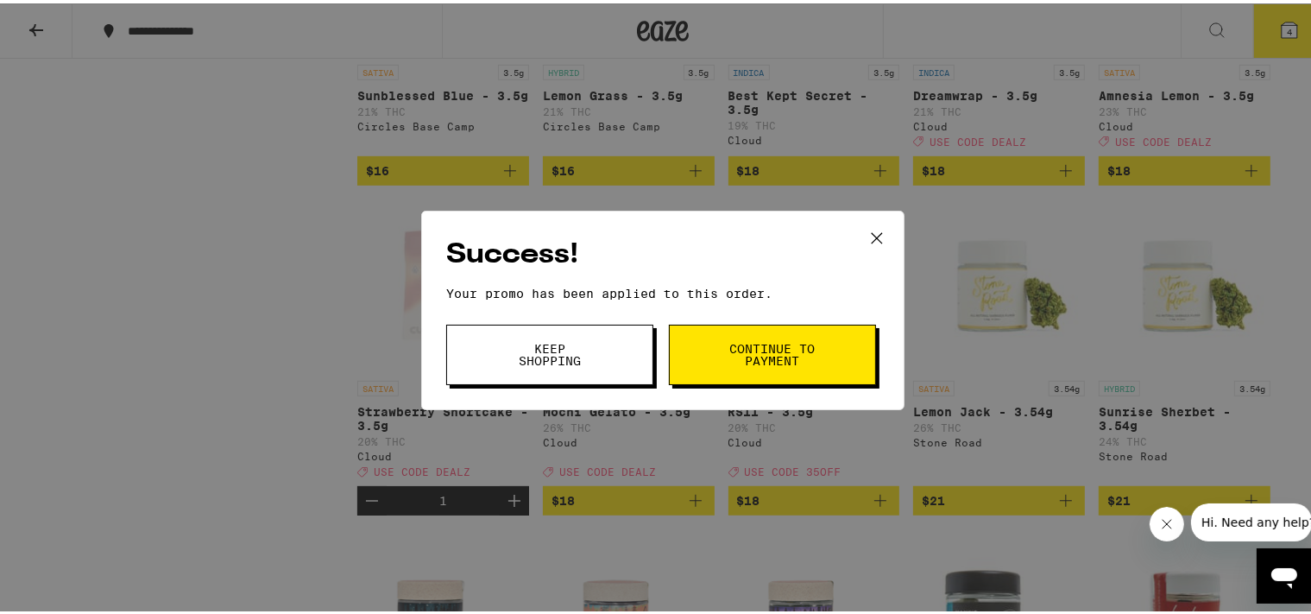
click at [782, 346] on span "Continue to payment" at bounding box center [772, 351] width 88 height 24
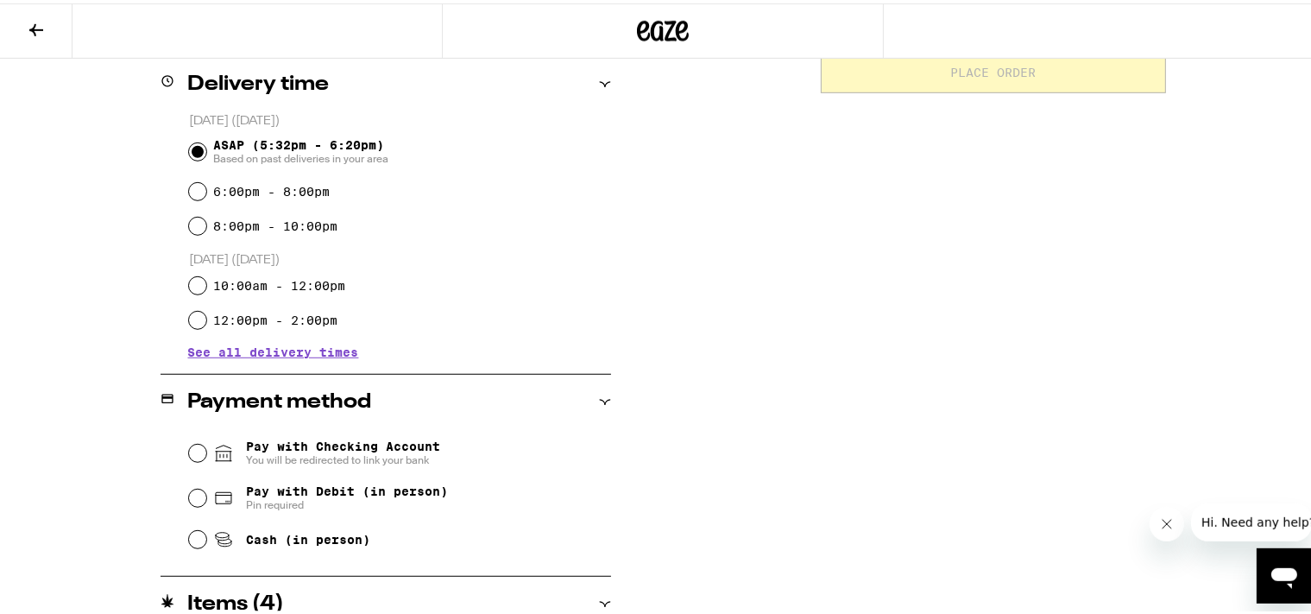
scroll to position [474, 0]
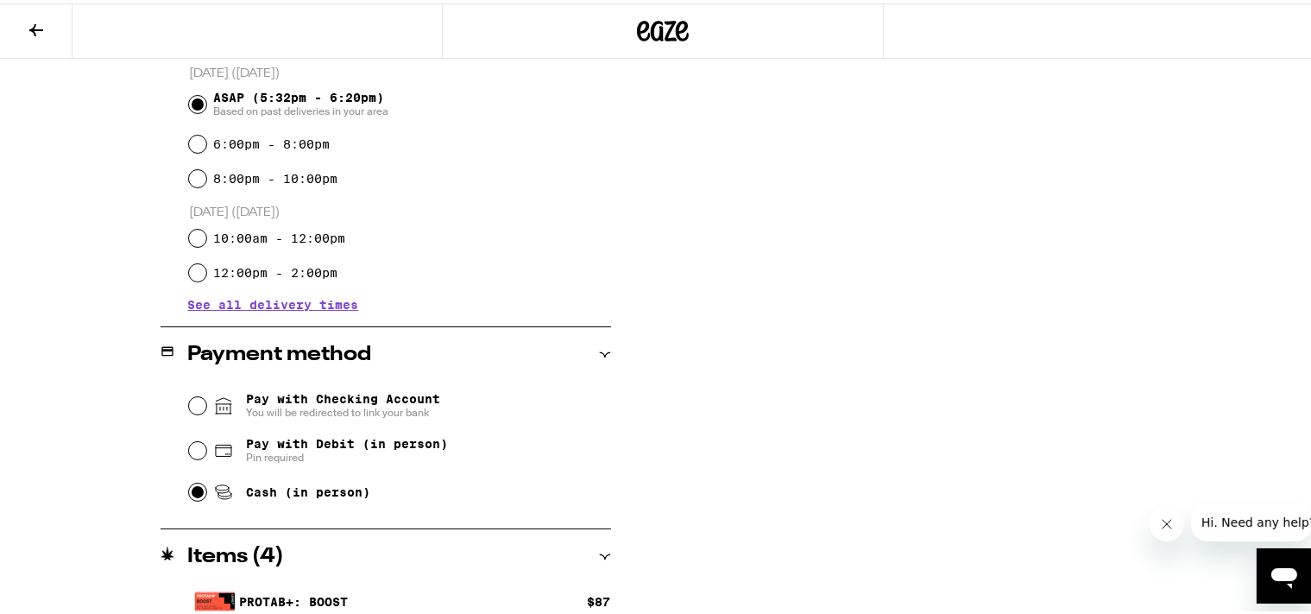
click at [191, 492] on input "Cash (in person)" at bounding box center [197, 488] width 17 height 17
radio input "true"
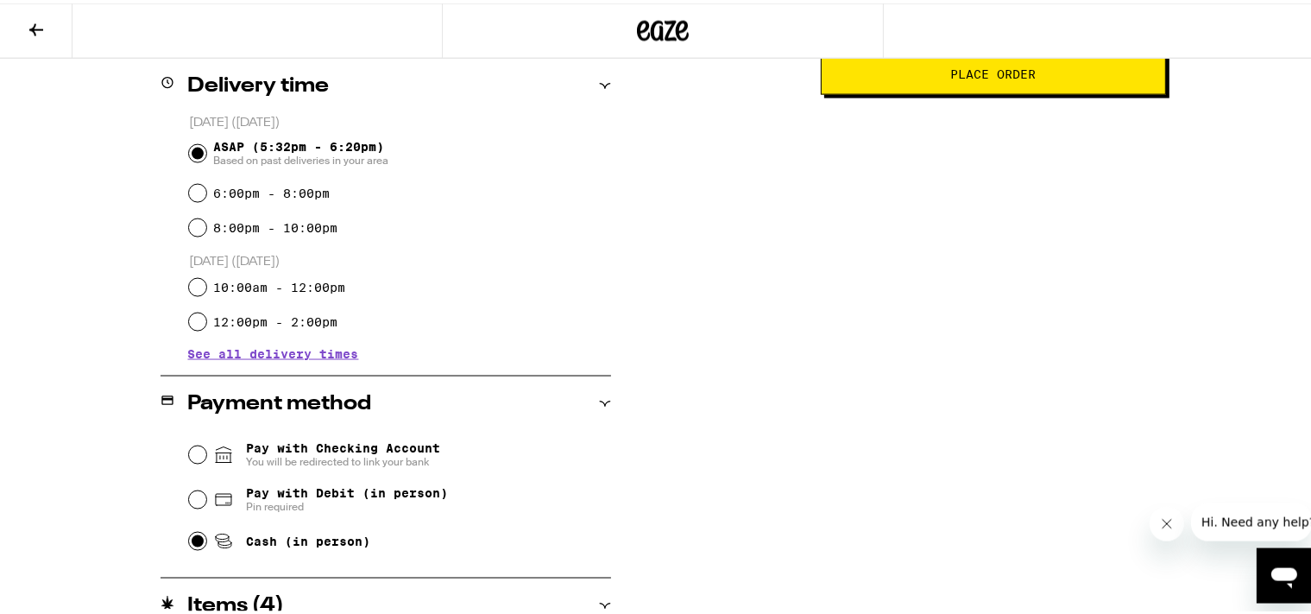
scroll to position [383, 0]
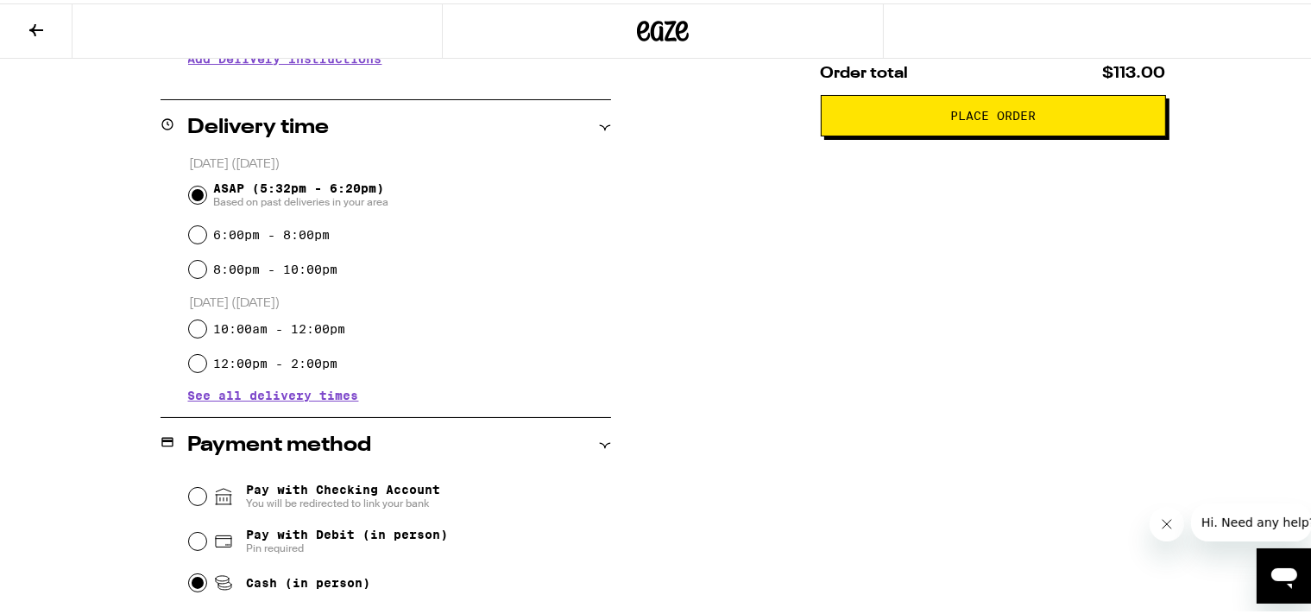
click at [1044, 115] on span "Place Order" at bounding box center [993, 112] width 316 height 12
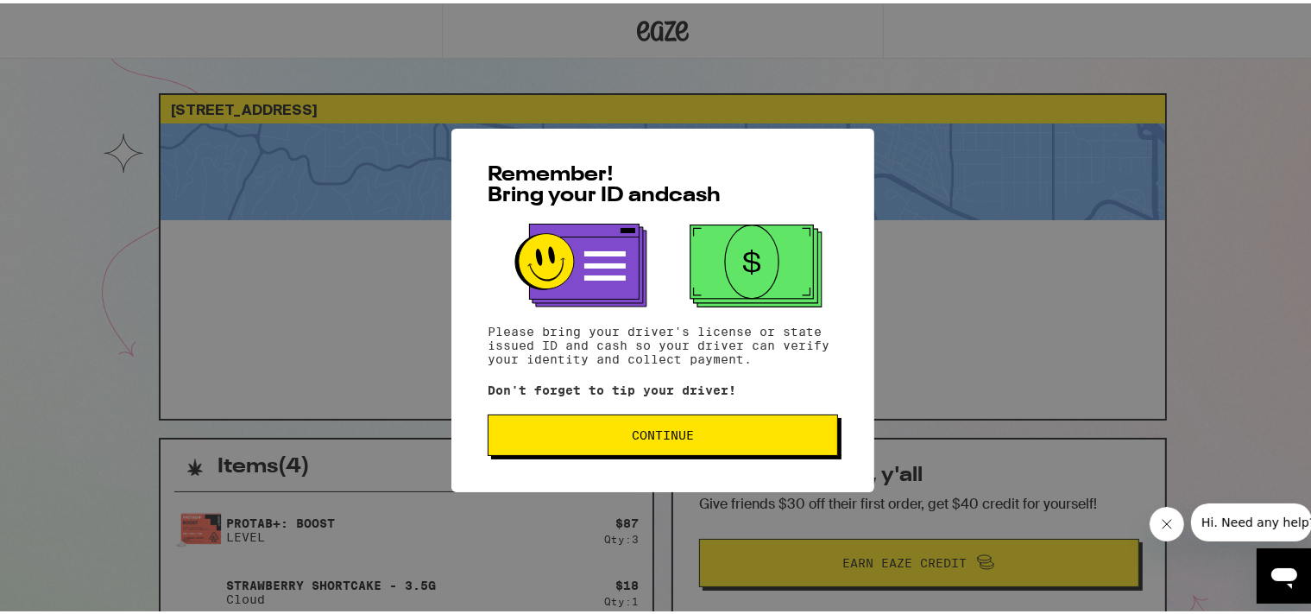
click at [658, 433] on span "Continue" at bounding box center [663, 431] width 62 height 12
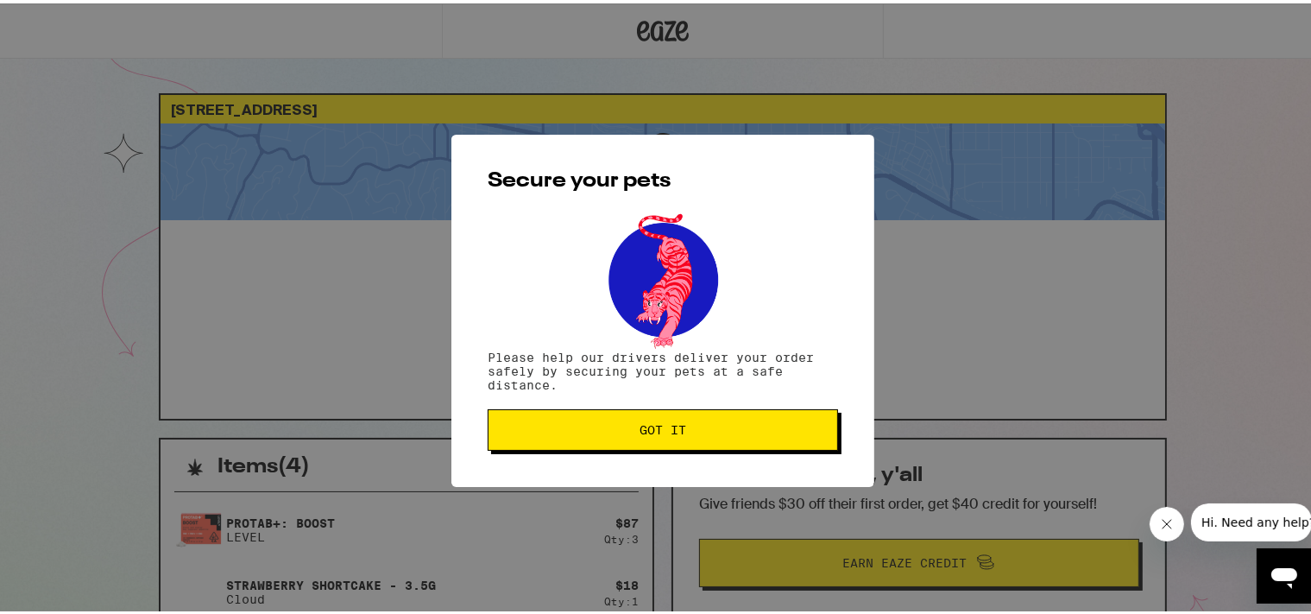
click at [658, 431] on span "Got it" at bounding box center [662, 426] width 47 height 12
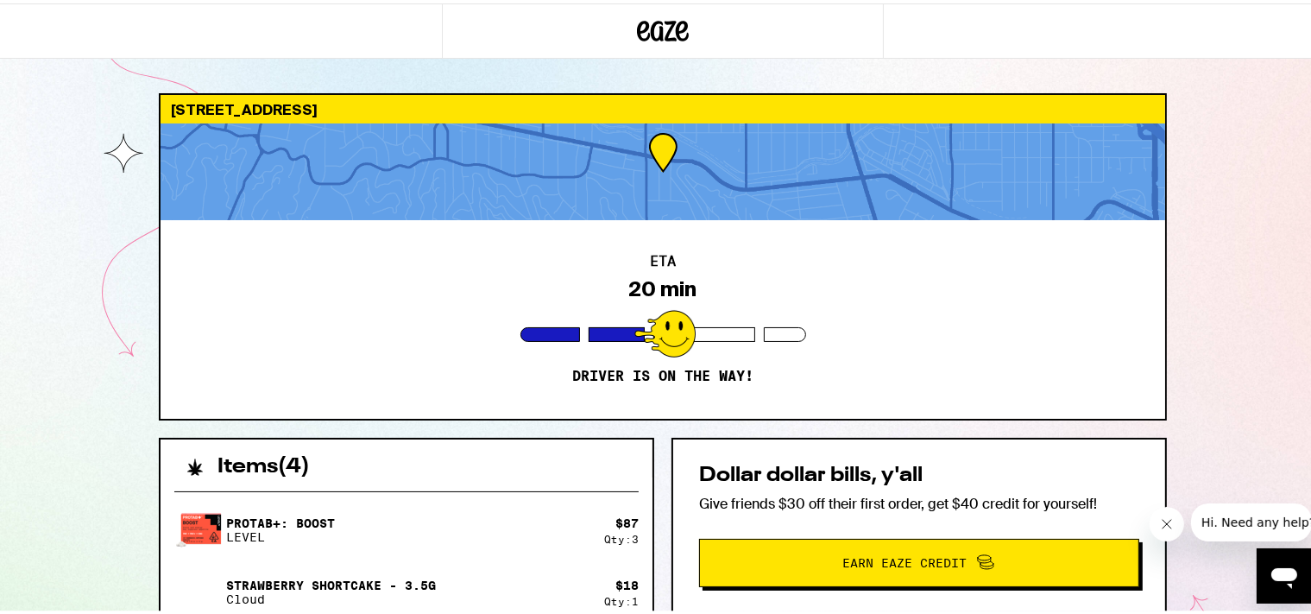
drag, startPoint x: 657, startPoint y: 22, endPoint x: 734, endPoint y: 28, distance: 77.0
click at [734, 28] on div at bounding box center [663, 27] width 442 height 55
click at [654, 26] on icon at bounding box center [664, 27] width 26 height 21
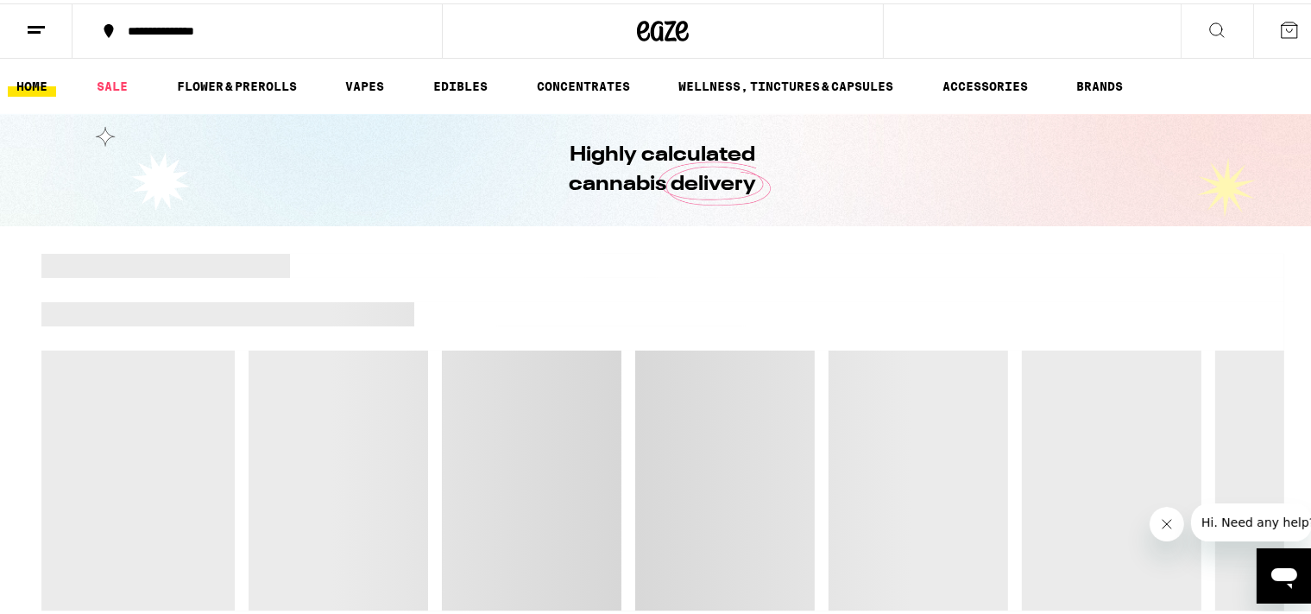
click at [39, 19] on icon at bounding box center [36, 26] width 21 height 21
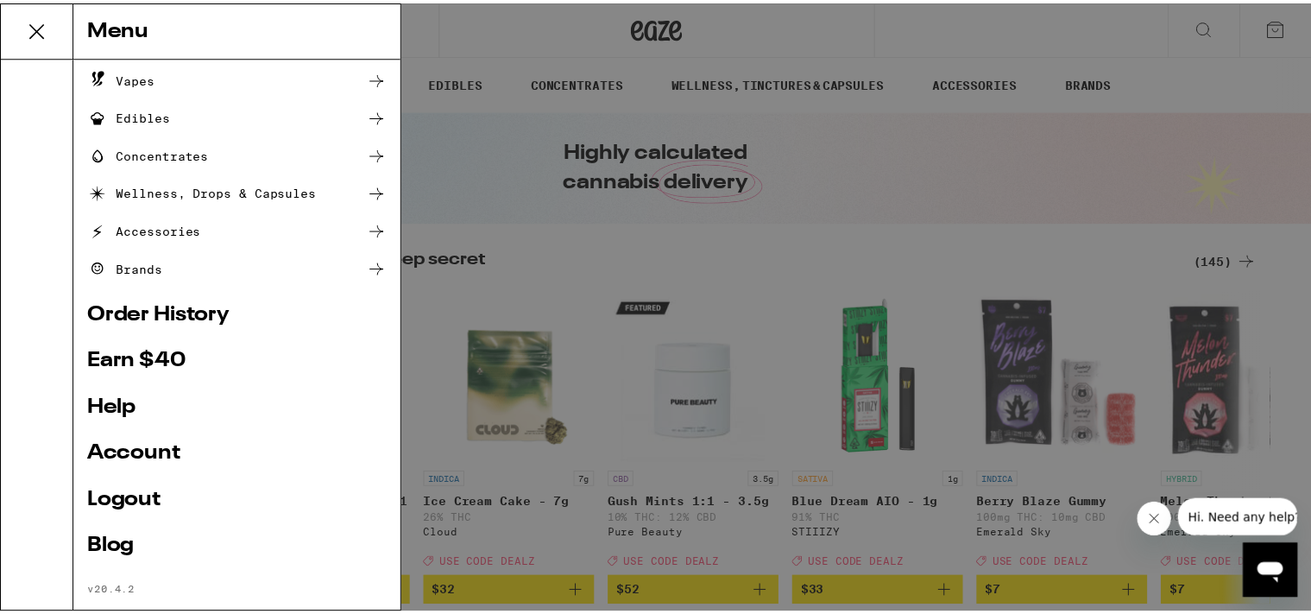
scroll to position [179, 0]
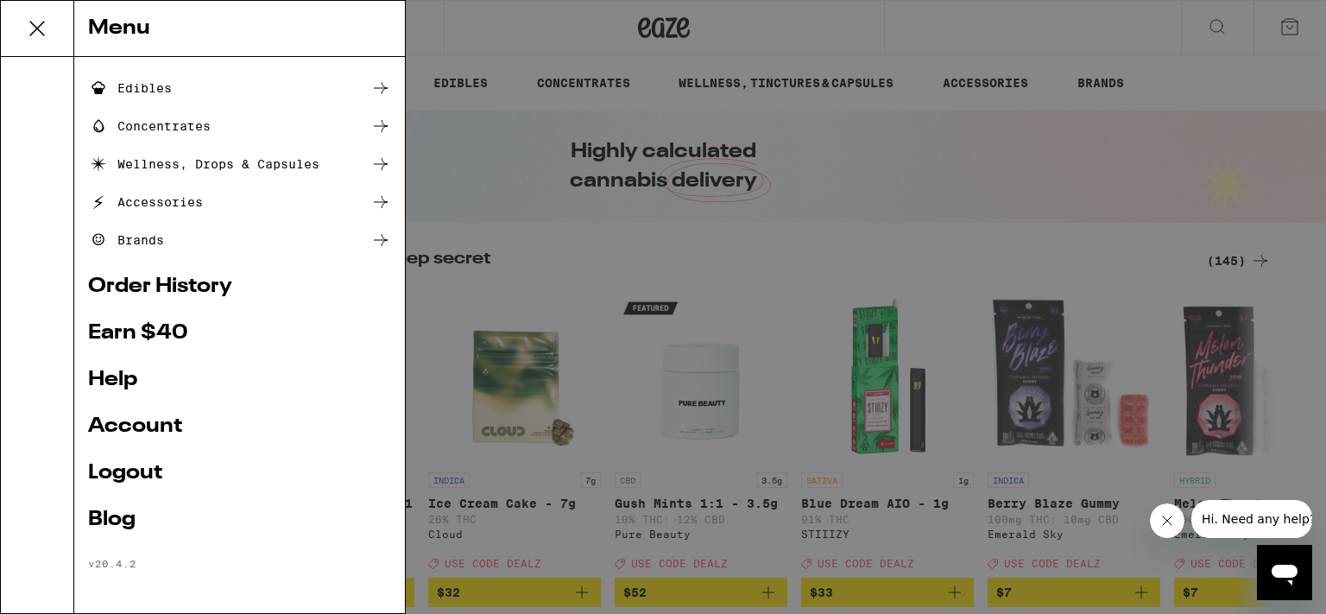
click at [167, 423] on link "Account" at bounding box center [239, 426] width 303 height 21
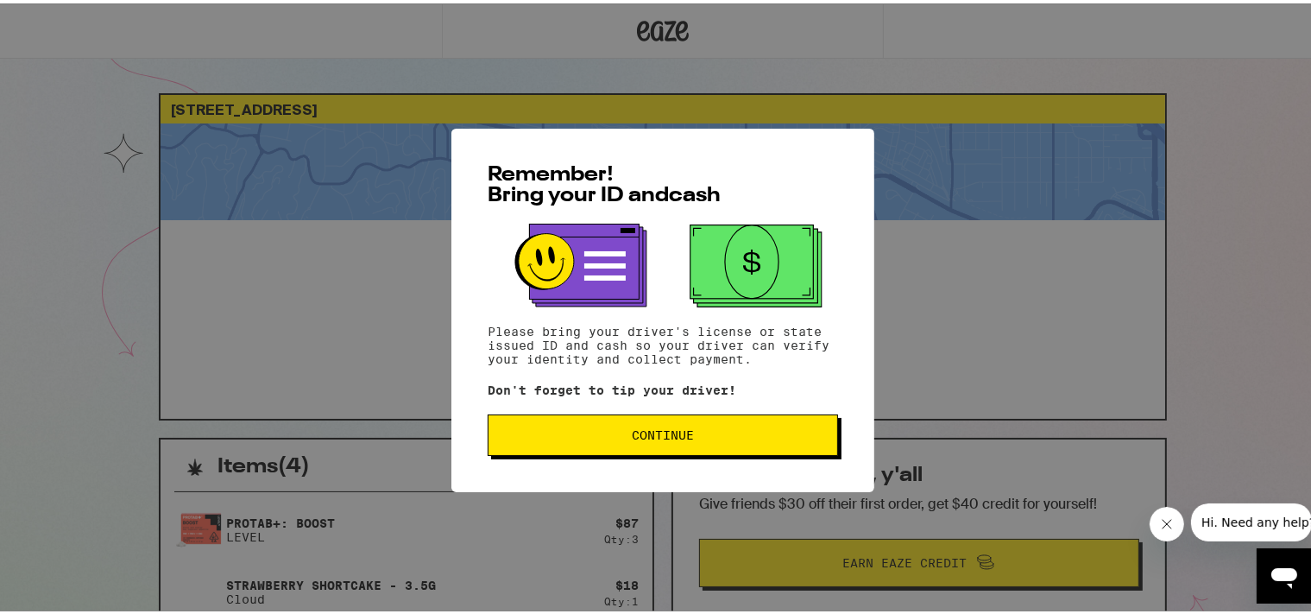
click at [641, 431] on span "Continue" at bounding box center [663, 431] width 62 height 12
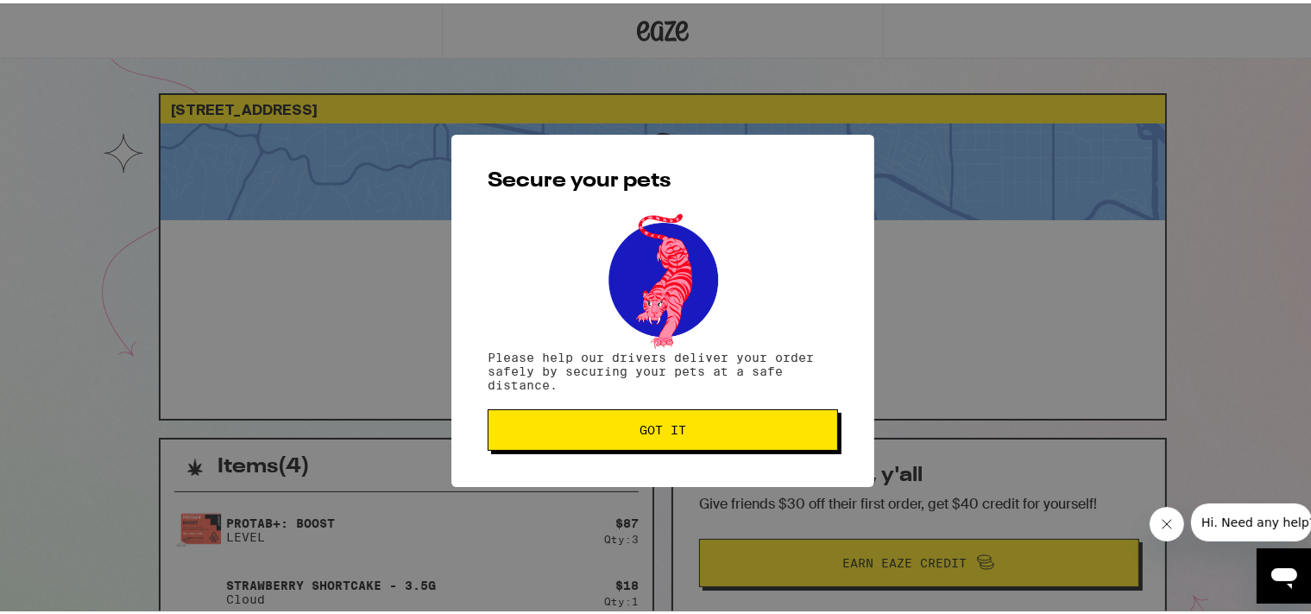
click at [641, 430] on span "Got it" at bounding box center [662, 426] width 47 height 12
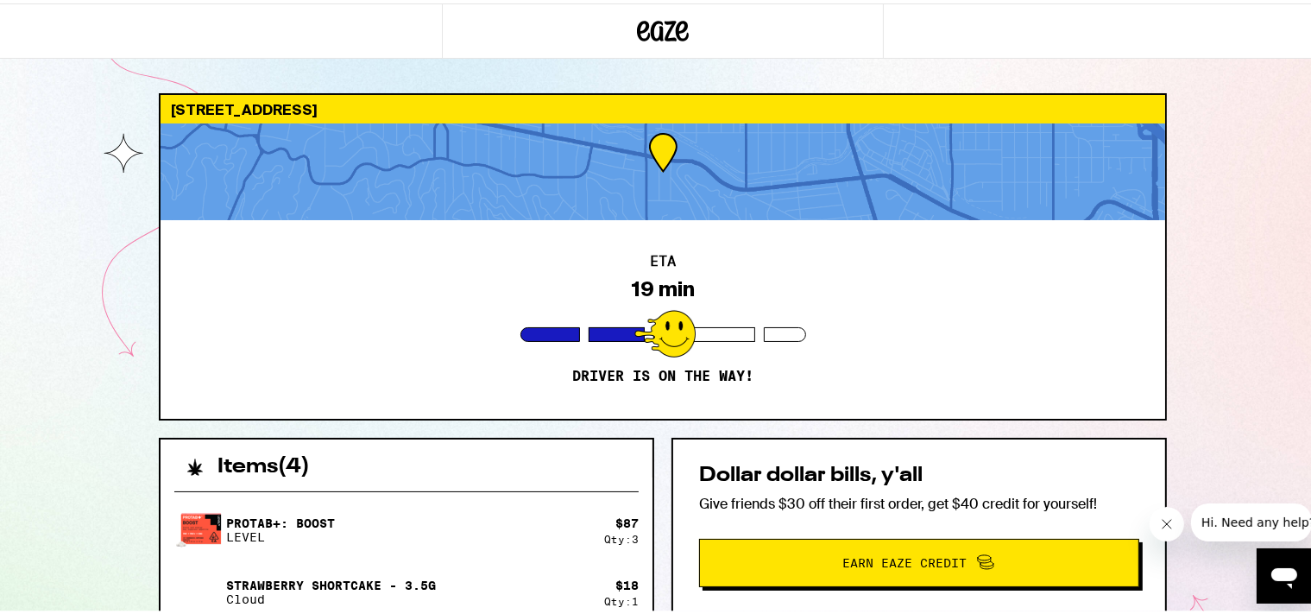
click at [656, 29] on icon at bounding box center [663, 27] width 52 height 31
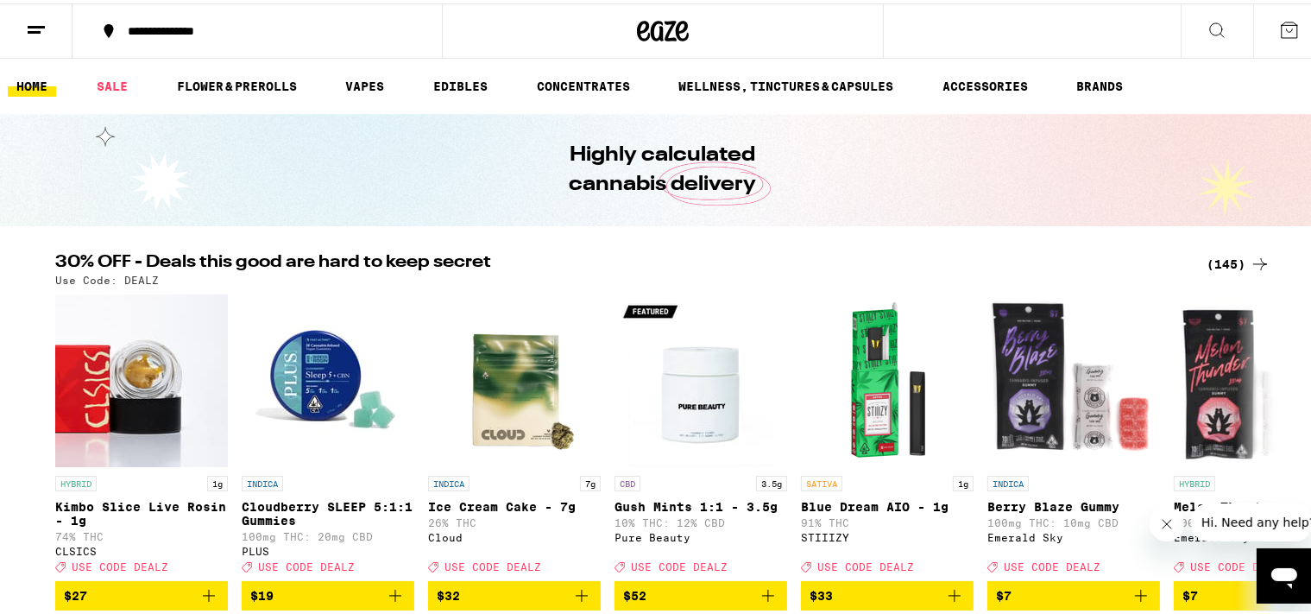
click at [43, 25] on icon at bounding box center [36, 26] width 21 height 21
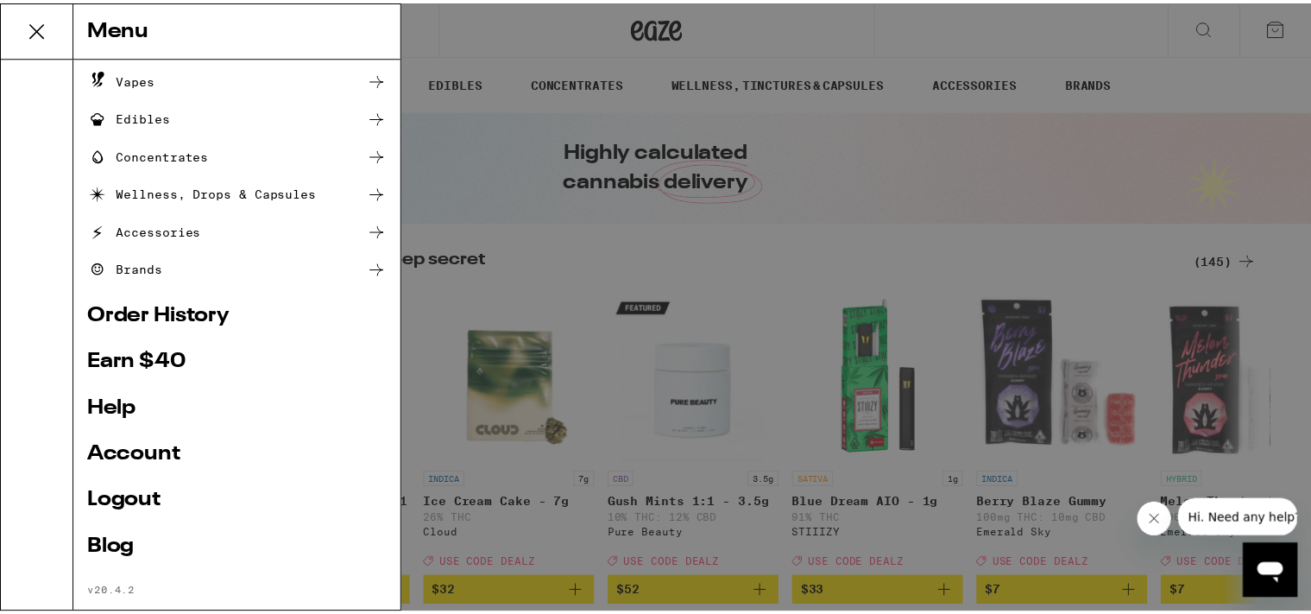
scroll to position [179, 0]
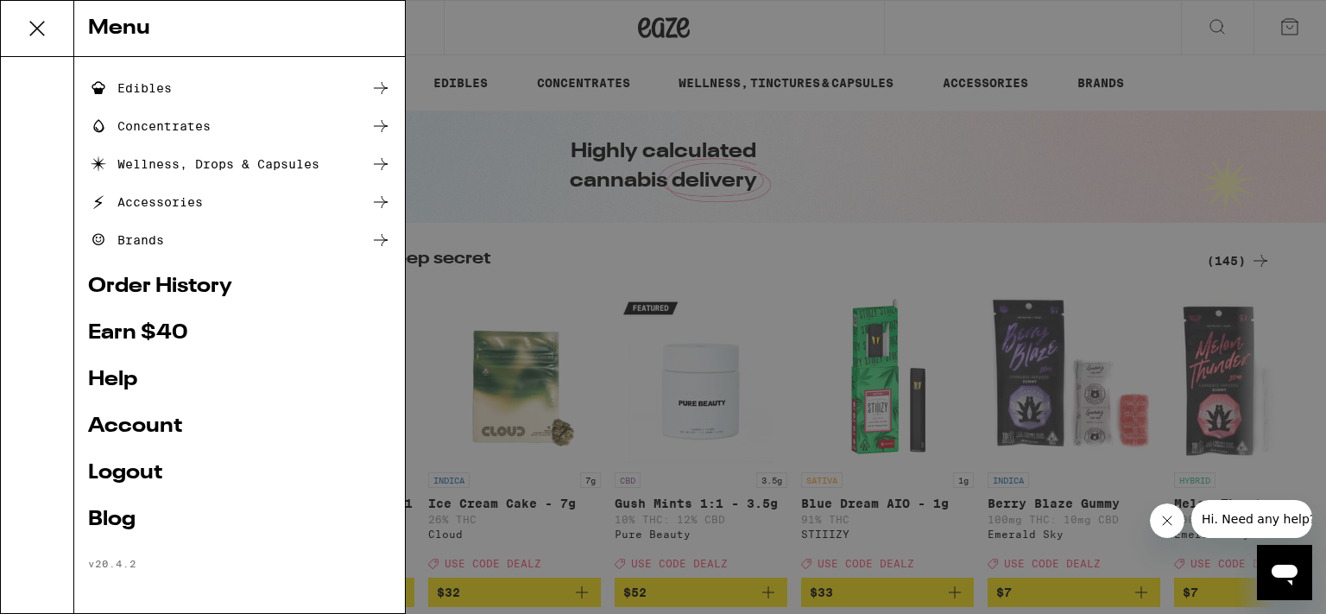
click at [146, 424] on link "Account" at bounding box center [239, 426] width 303 height 21
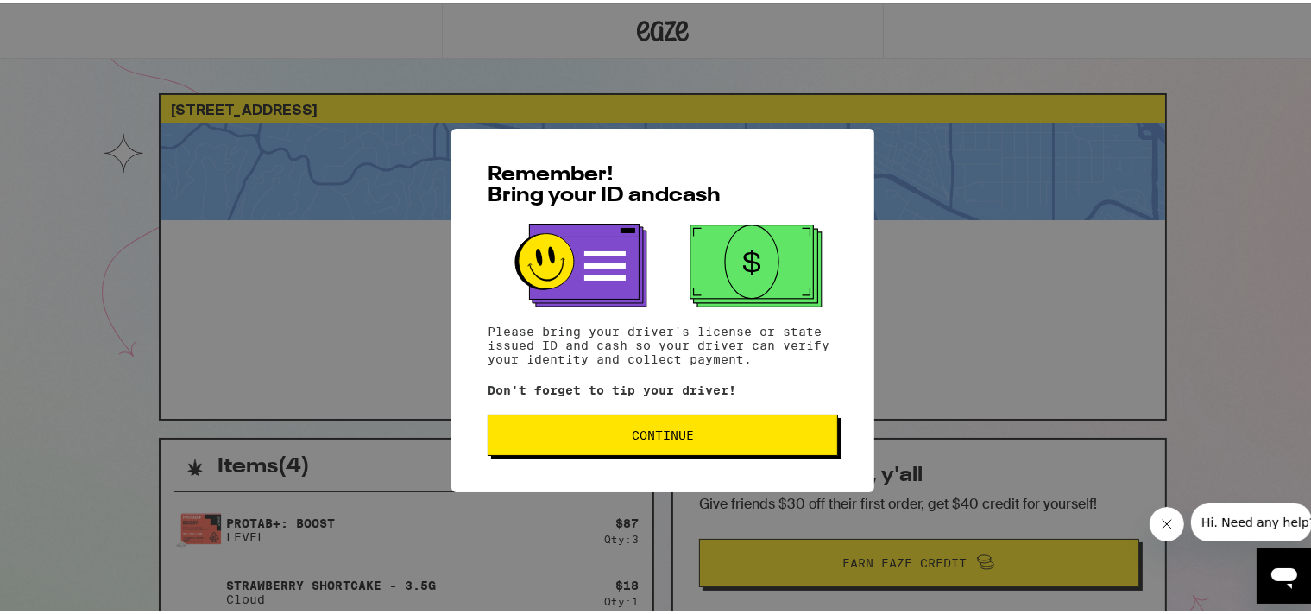
click at [687, 438] on span "Continue" at bounding box center [662, 431] width 321 height 12
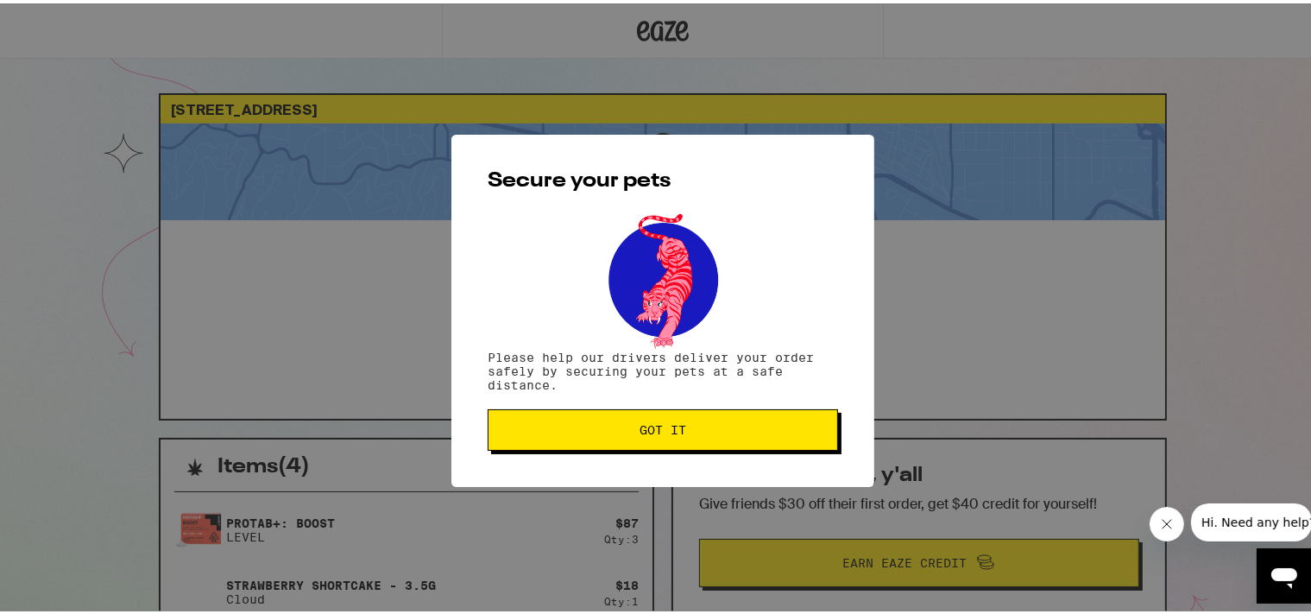
click at [682, 430] on span "Got it" at bounding box center [662, 426] width 321 height 12
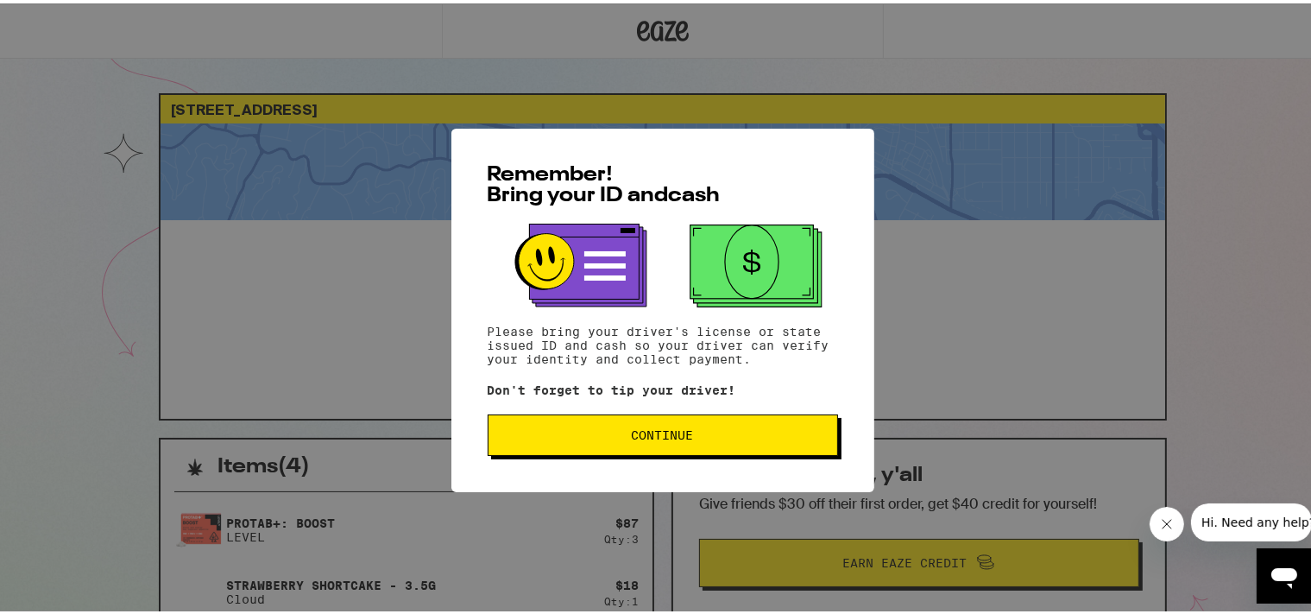
click at [651, 446] on button "Continue" at bounding box center [663, 431] width 350 height 41
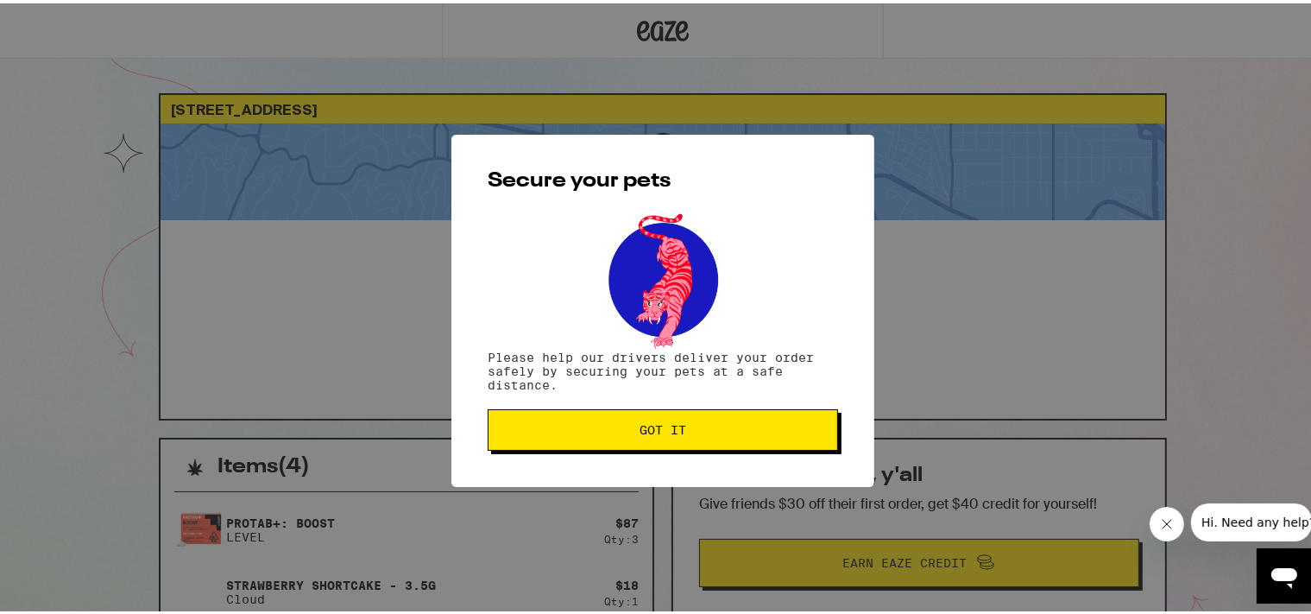
click at [668, 432] on span "Got it" at bounding box center [662, 426] width 47 height 12
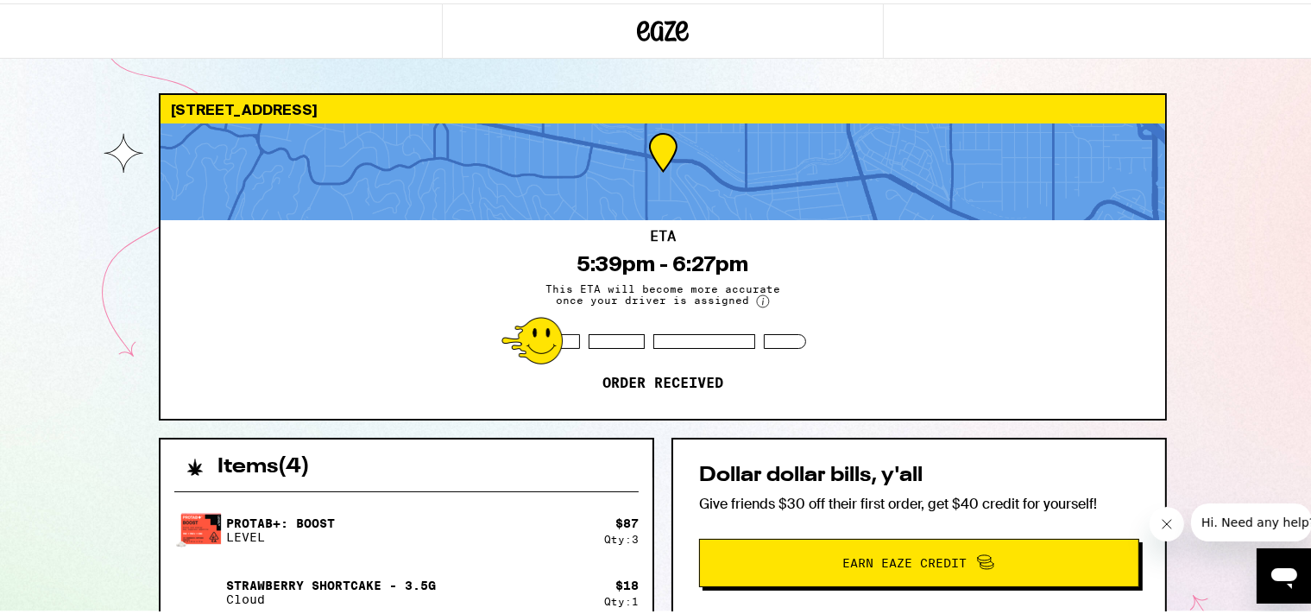
click at [654, 22] on icon at bounding box center [663, 27] width 52 height 31
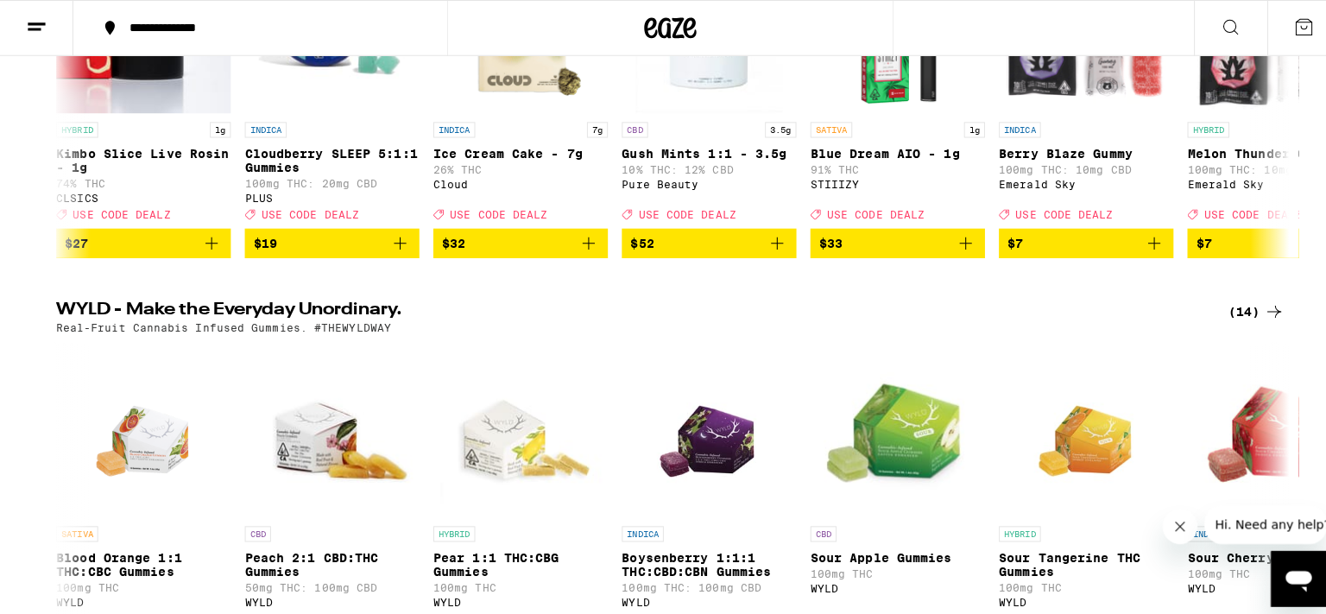
scroll to position [1275, 0]
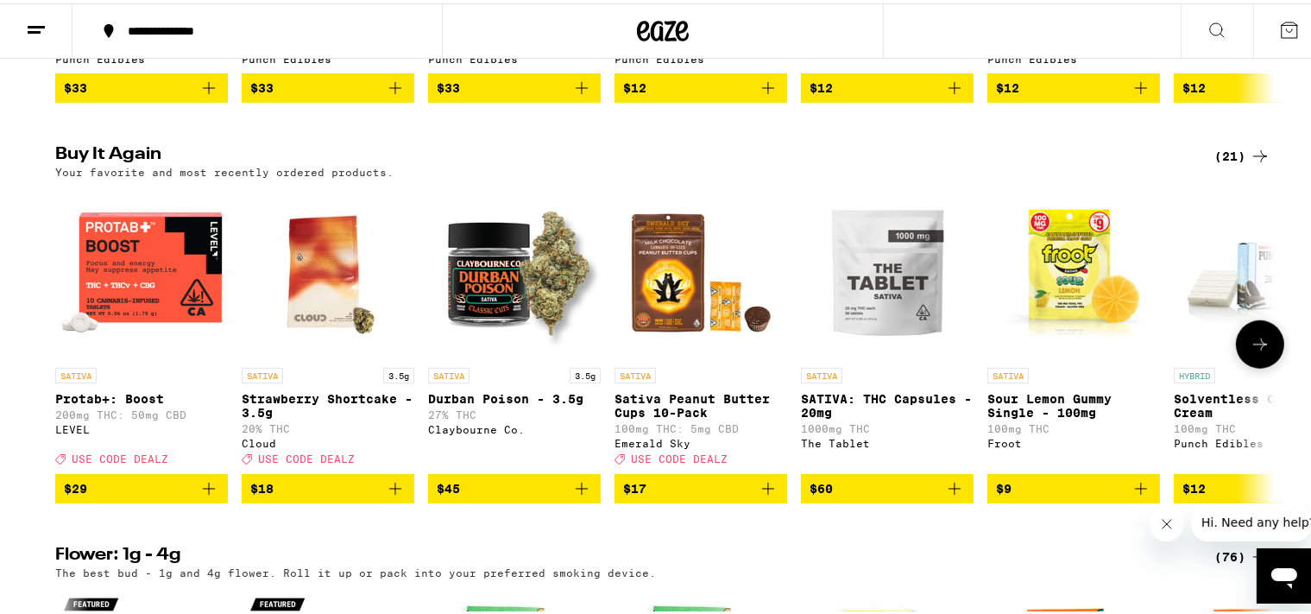
click at [131, 350] on img "Open page for Protab+: Boost from LEVEL" at bounding box center [141, 269] width 173 height 173
